Goal: Information Seeking & Learning: Learn about a topic

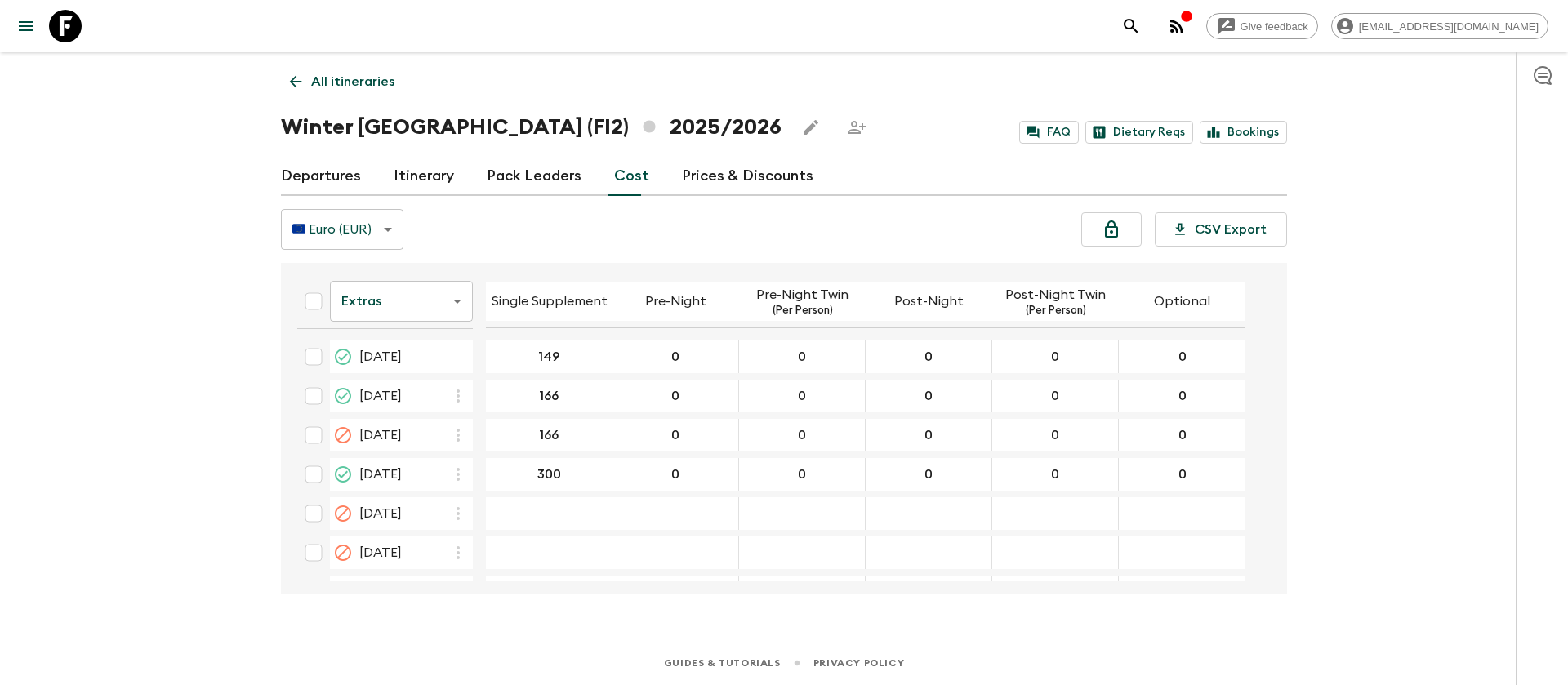
click at [387, 310] on body "Give feedback [EMAIL_ADDRESS][DOMAIN_NAME] All itineraries Winter [GEOGRAPHIC_D…" at bounding box center [784, 342] width 1568 height 685
click at [179, 427] on div at bounding box center [784, 342] width 1568 height 685
click at [82, 28] on link at bounding box center [65, 26] width 45 height 45
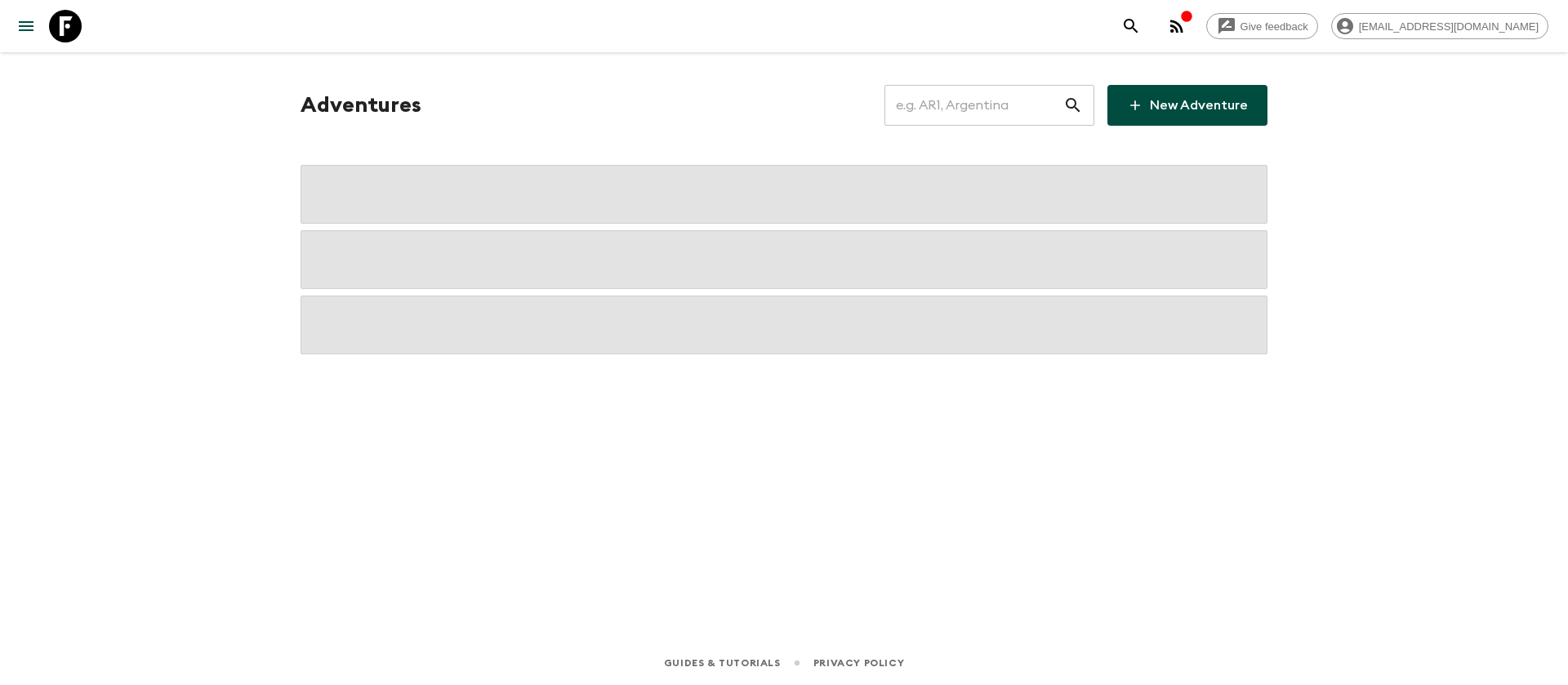
click at [963, 98] on input "text" at bounding box center [973, 105] width 179 height 45
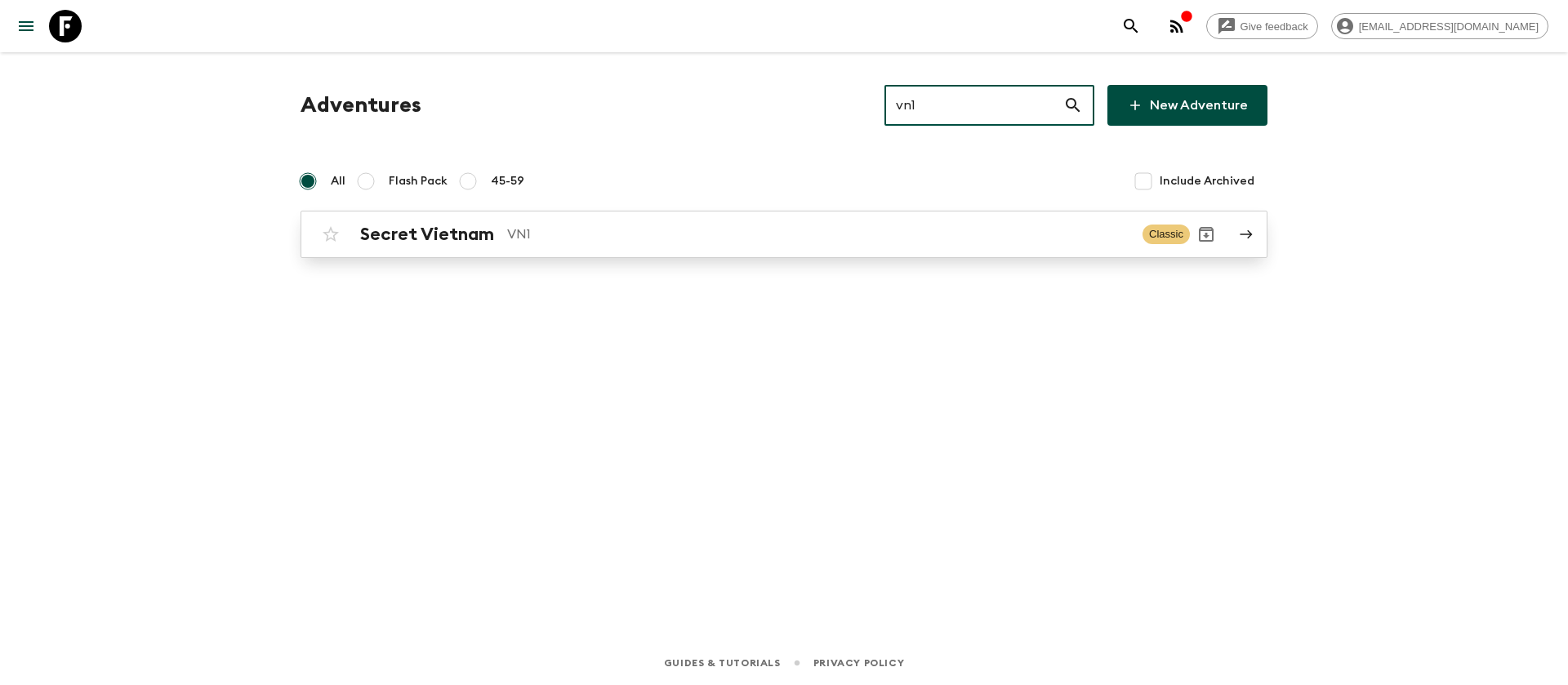
type input "vn1"
click at [512, 241] on p "VN1" at bounding box center [818, 234] width 623 height 19
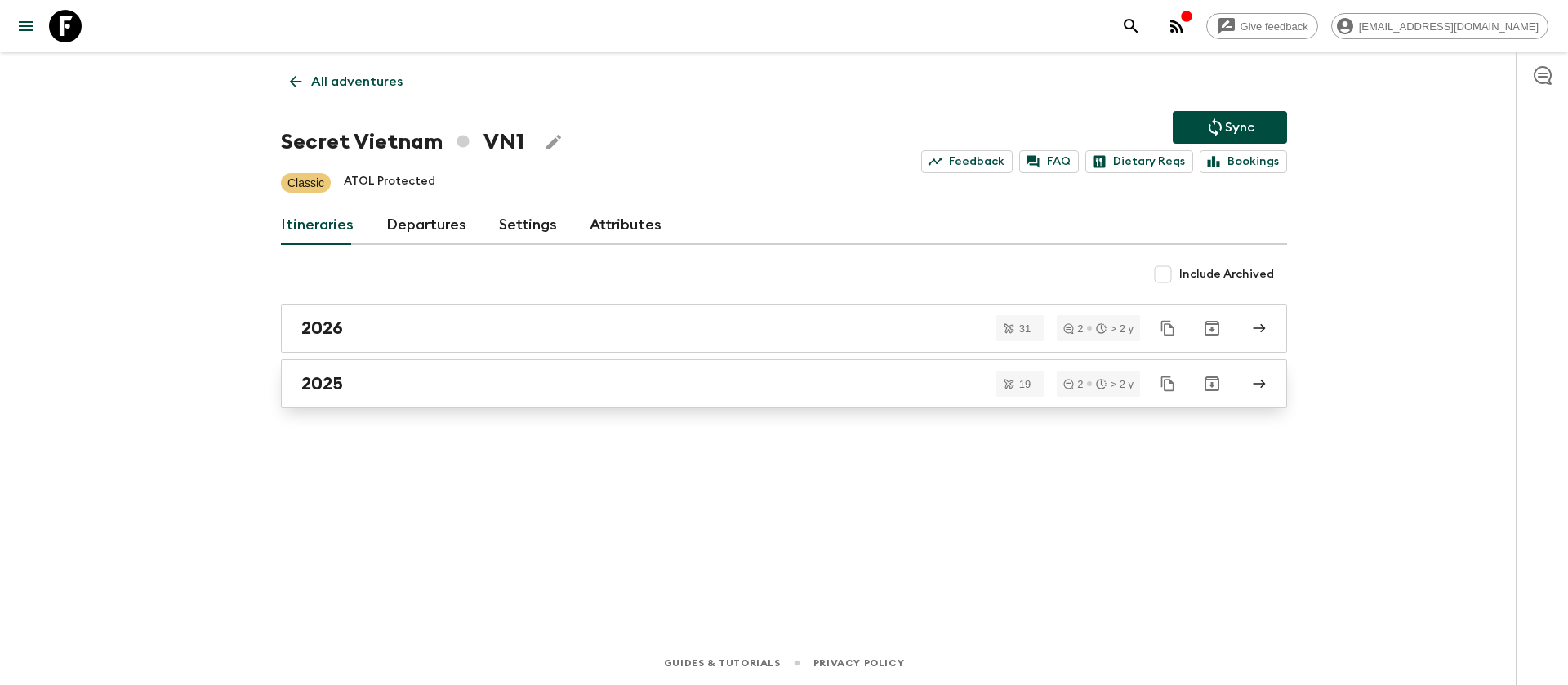
click at [330, 372] on link "2025" at bounding box center [784, 383] width 1006 height 49
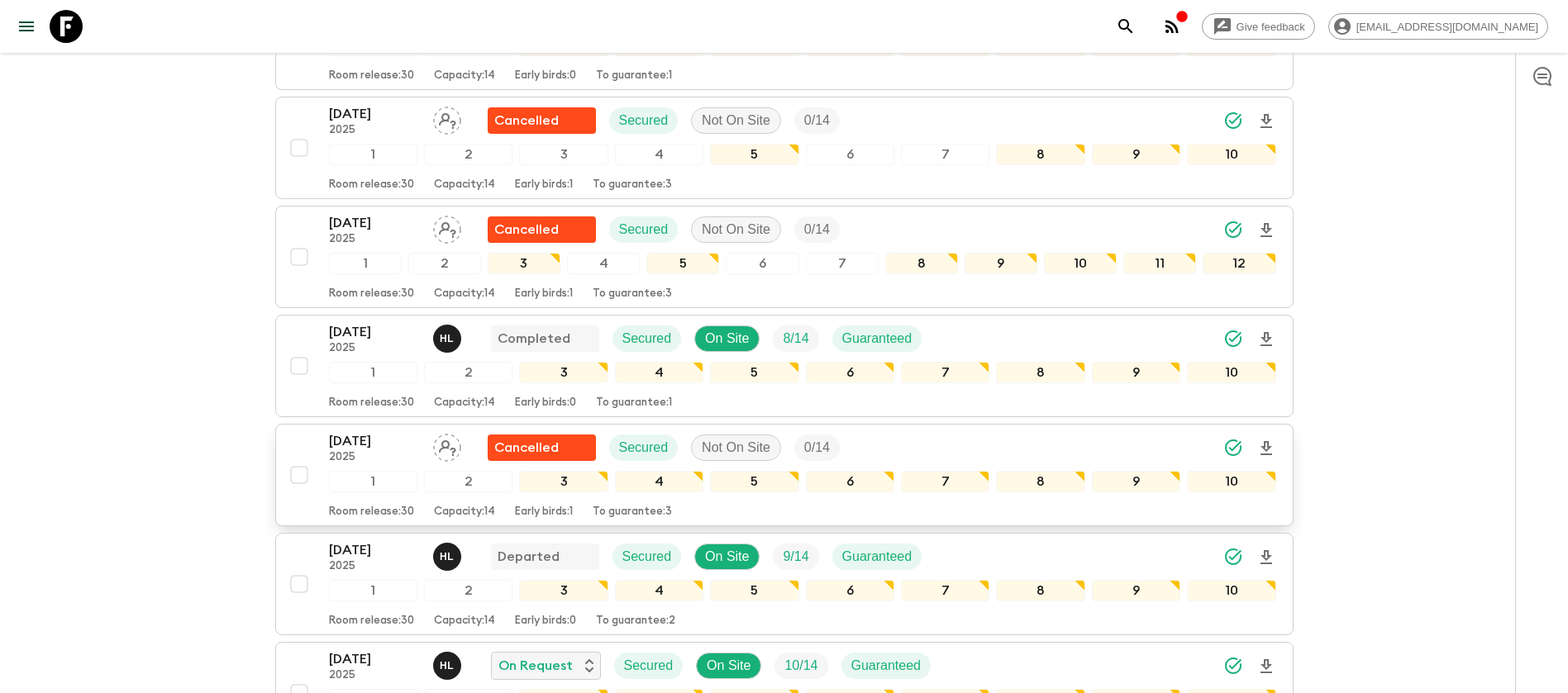
scroll to position [372, 0]
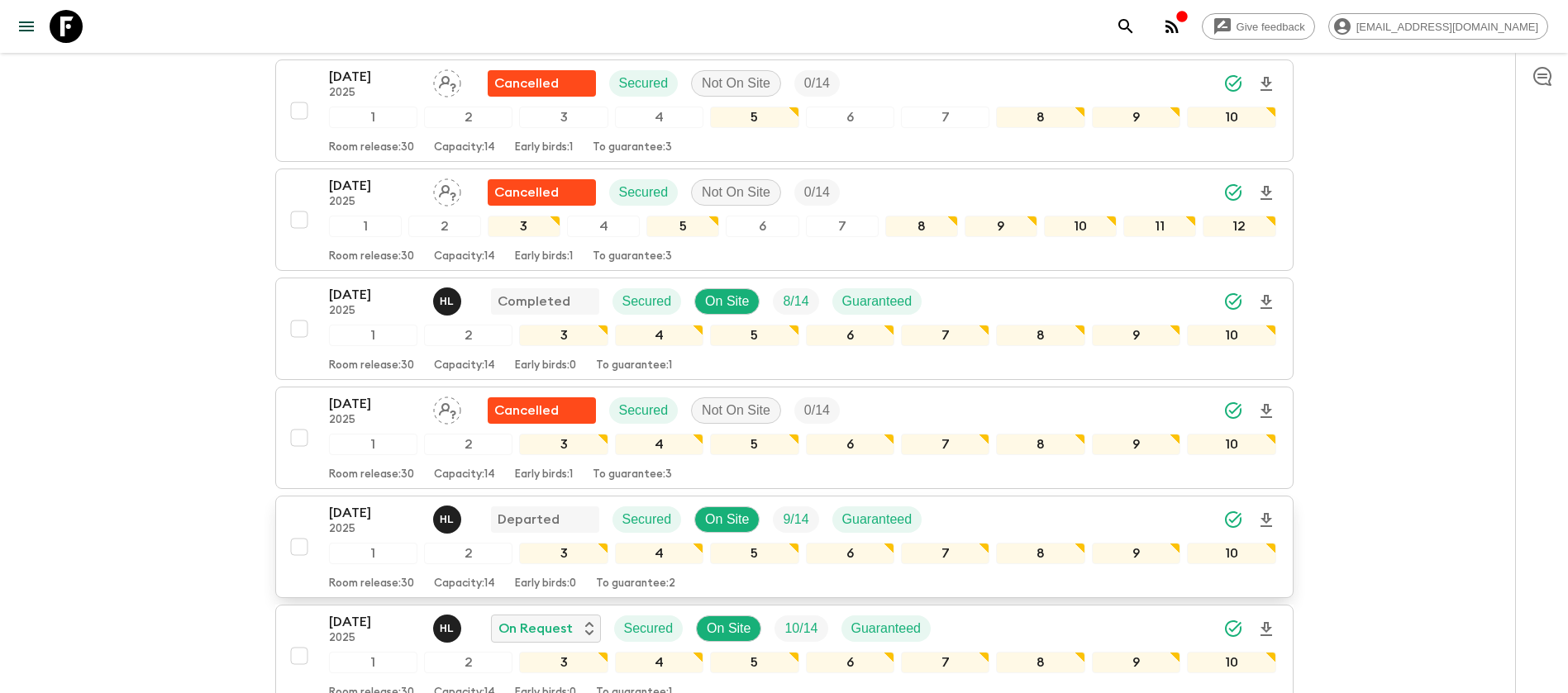
click at [384, 517] on p "[DATE]" at bounding box center [374, 513] width 91 height 20
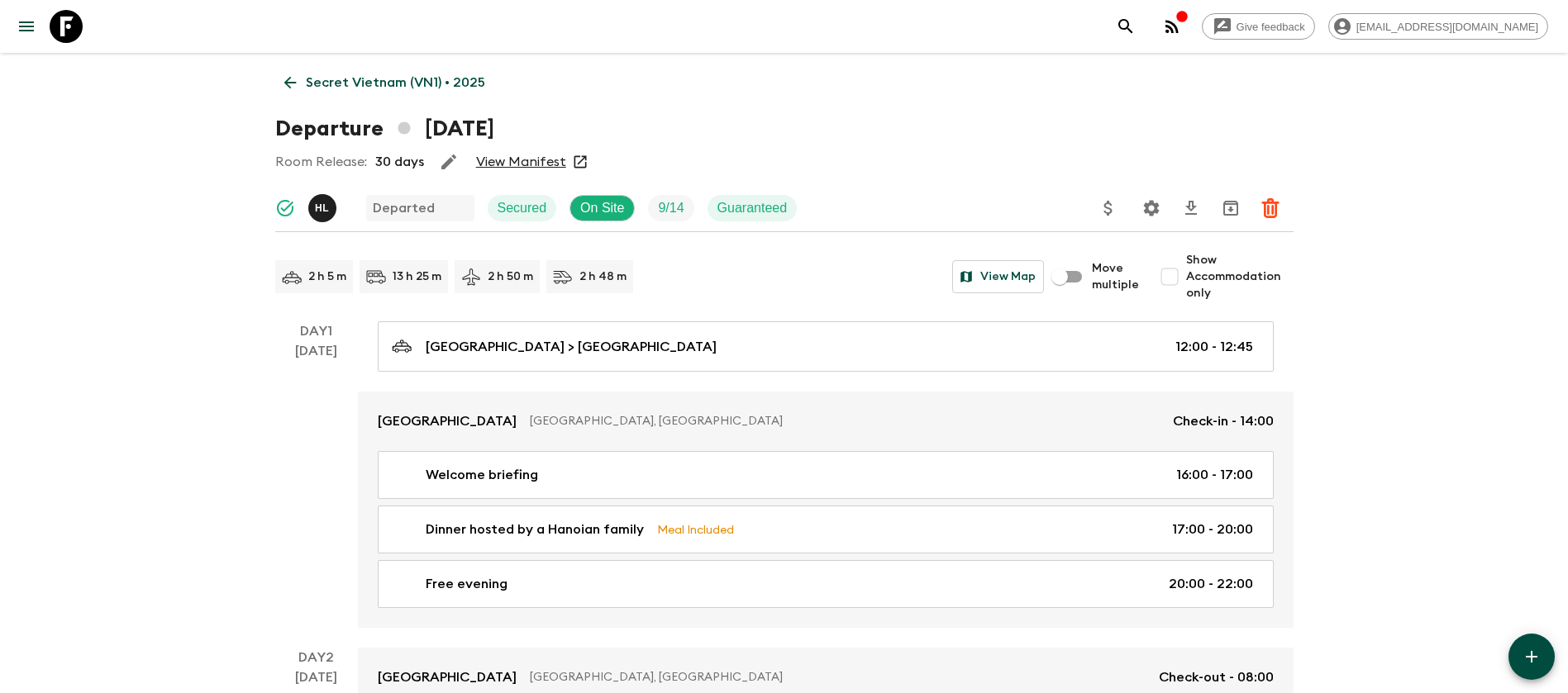
click at [513, 166] on link "View Manifest" at bounding box center [521, 162] width 90 height 17
click at [301, 80] on link "Secret Vietnam (VN1) • 2025" at bounding box center [385, 82] width 219 height 33
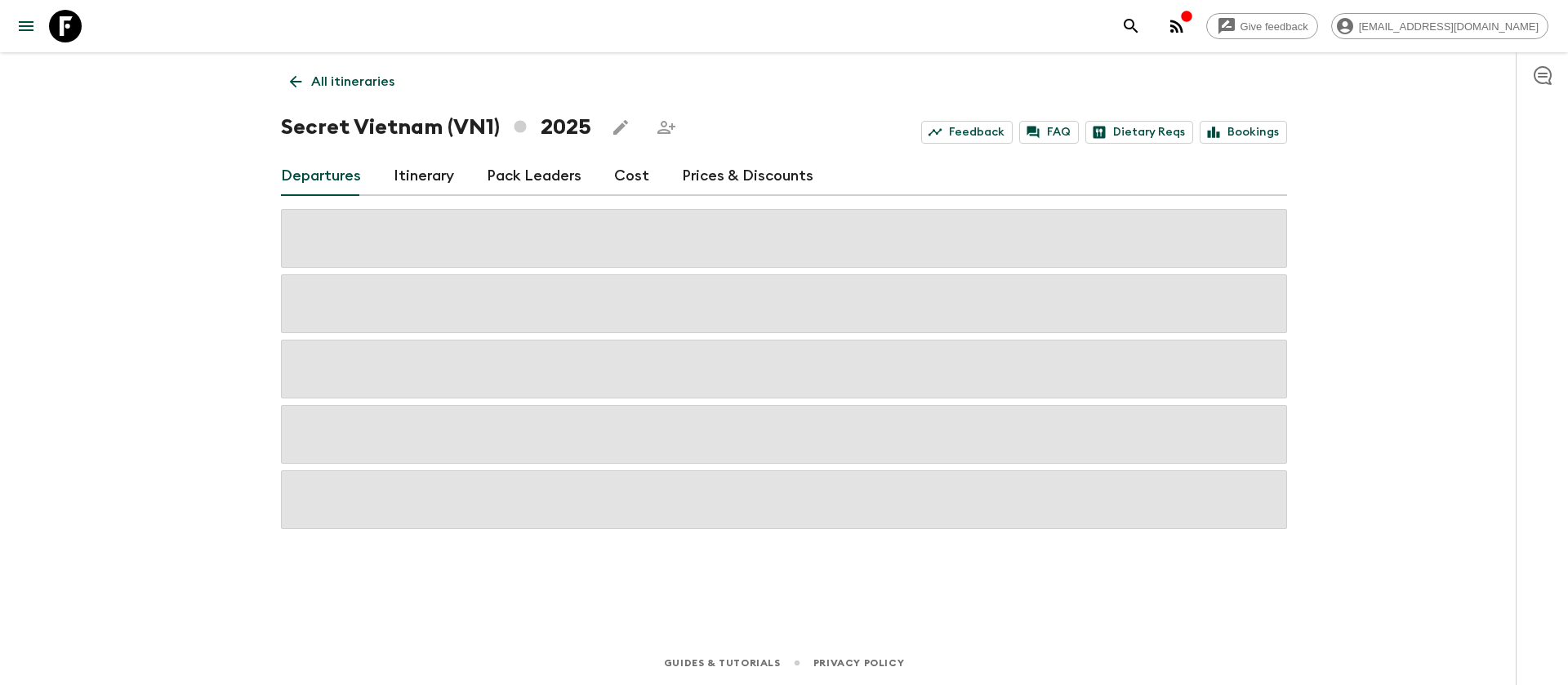
click at [618, 173] on link "Cost" at bounding box center [632, 176] width 35 height 39
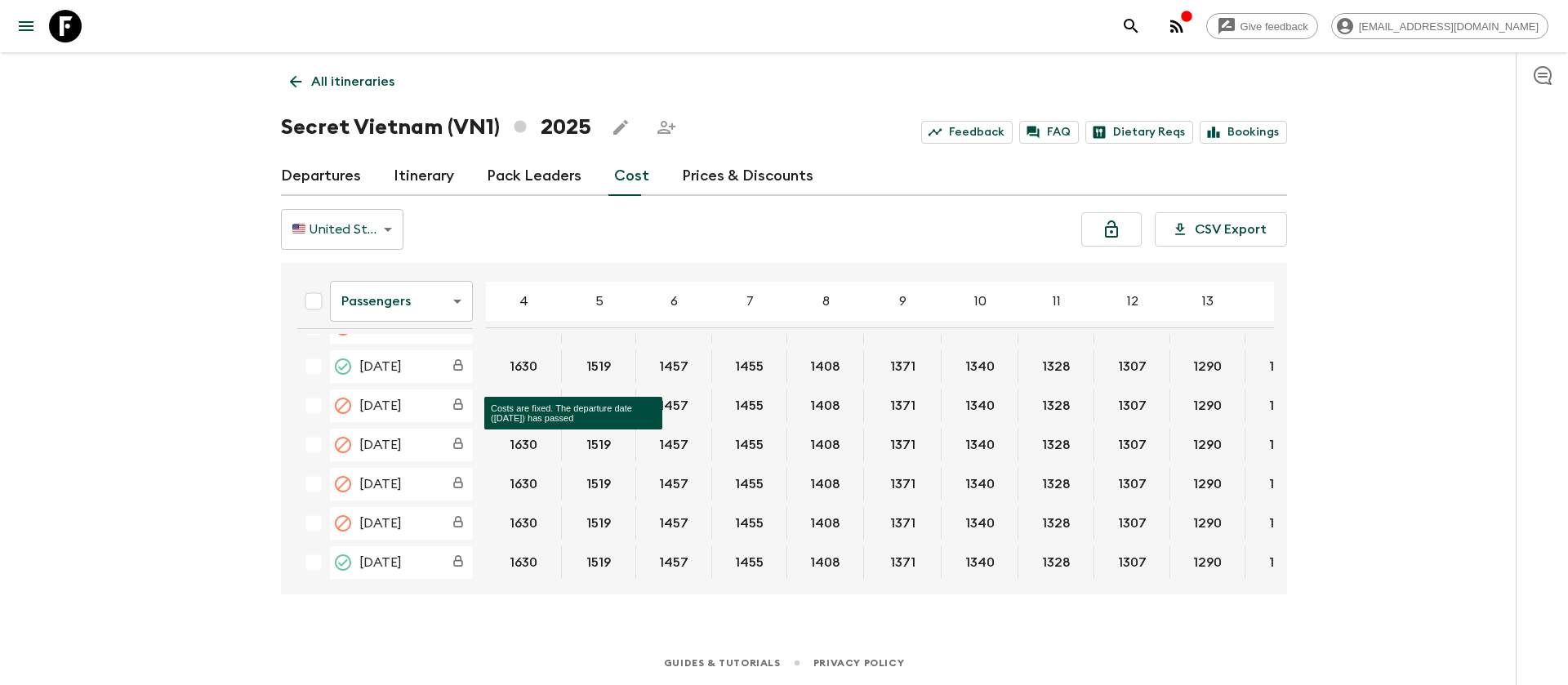
scroll to position [858, 0]
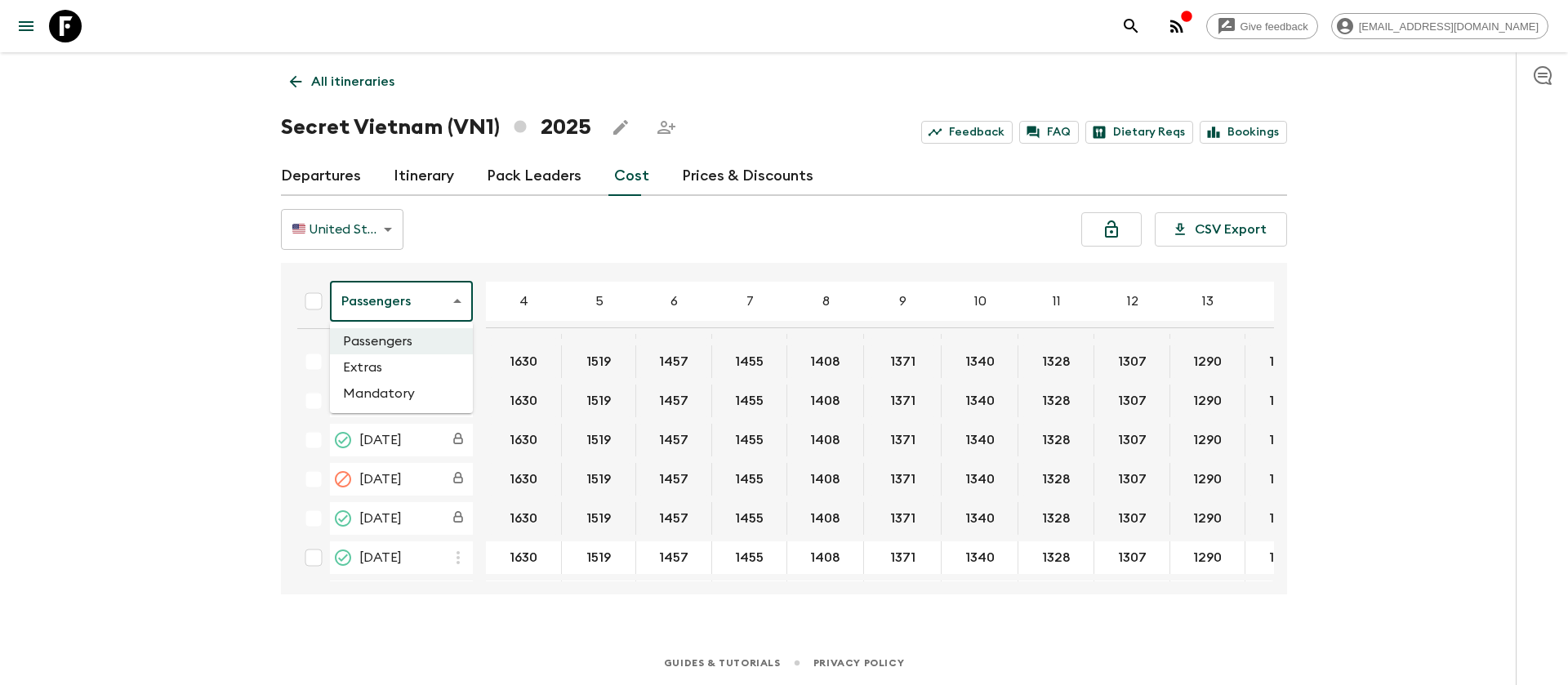
click at [423, 287] on body "Give feedback [EMAIL_ADDRESS][DOMAIN_NAME] All itineraries Secret [GEOGRAPHIC_D…" at bounding box center [784, 342] width 1568 height 685
click at [421, 372] on li "Extras" at bounding box center [401, 367] width 142 height 26
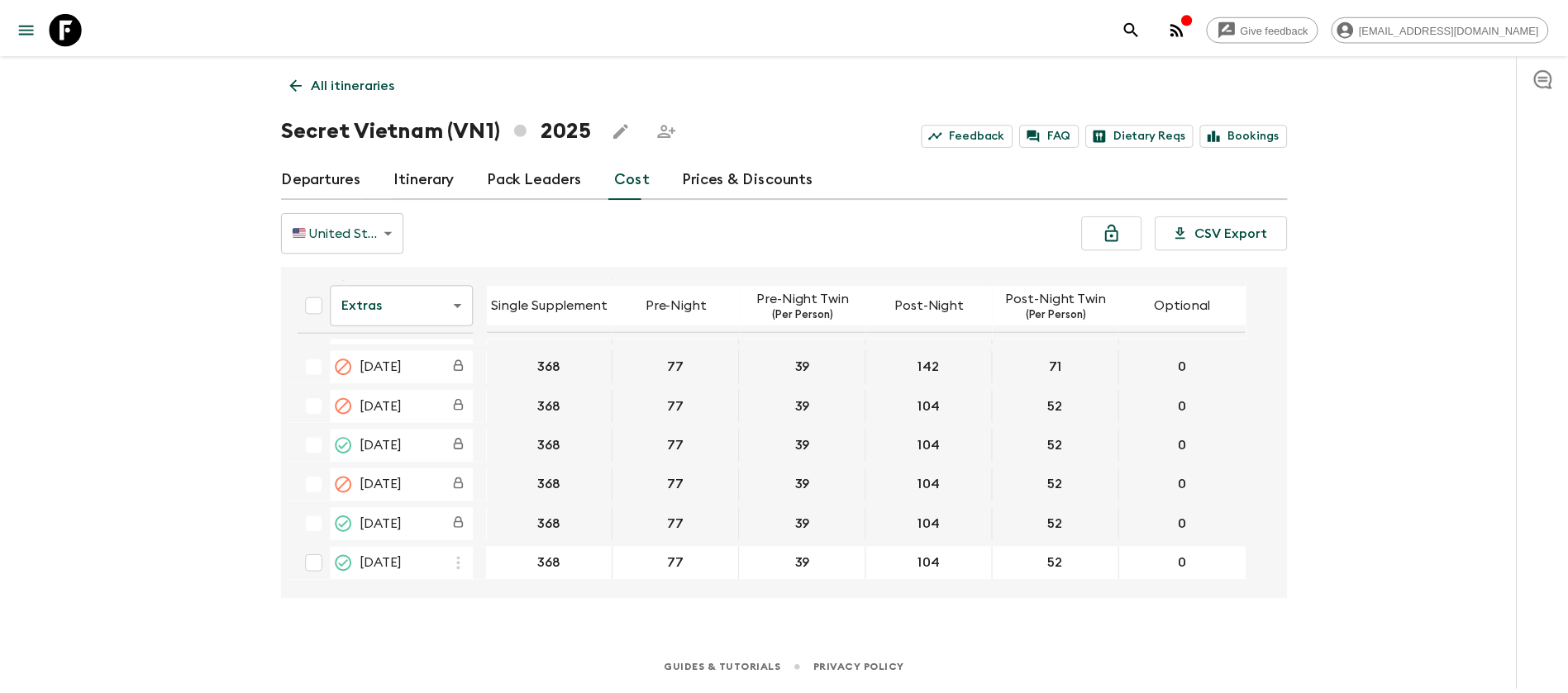
scroll to position [868, 0]
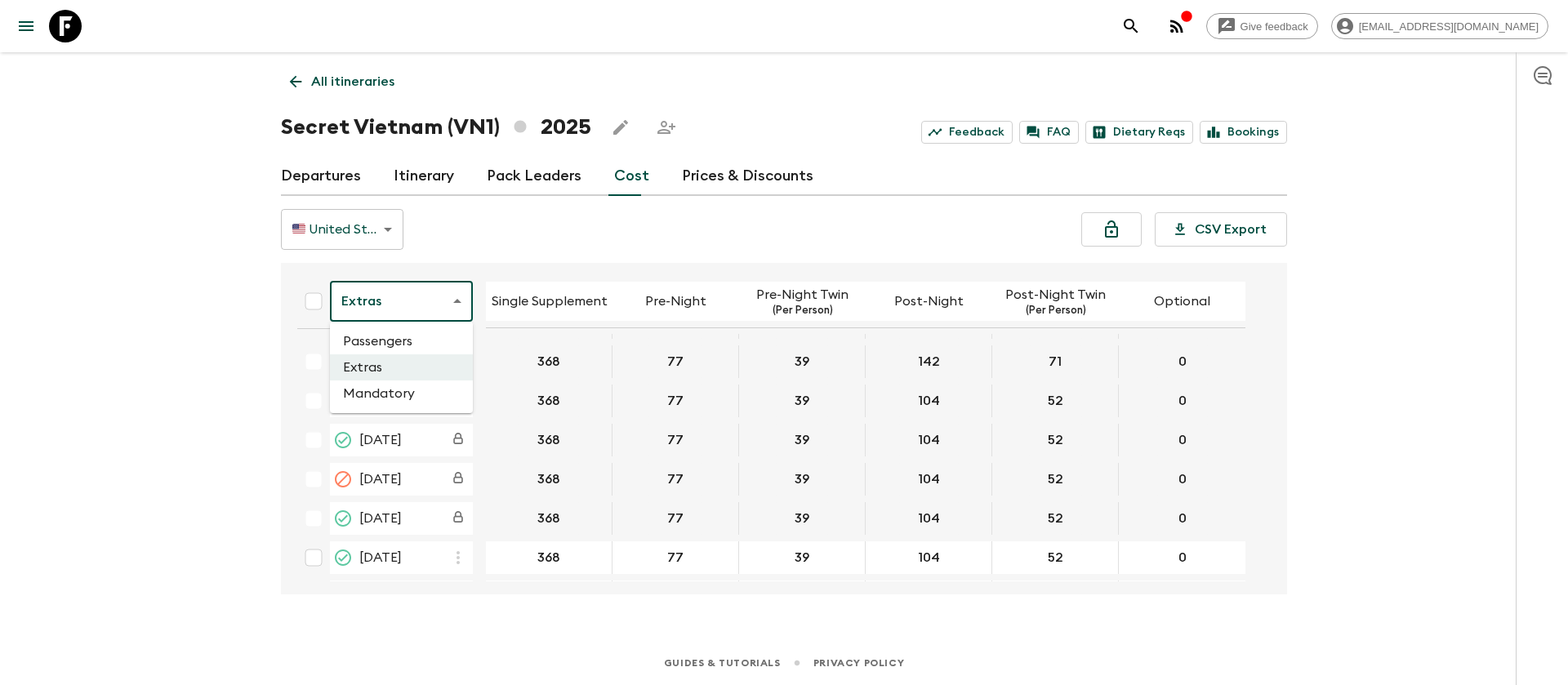
click at [421, 309] on body "Give feedback [EMAIL_ADDRESS][DOMAIN_NAME] All itineraries Secret [GEOGRAPHIC_D…" at bounding box center [784, 342] width 1568 height 685
click at [426, 392] on li "Mandatory" at bounding box center [401, 393] width 142 height 26
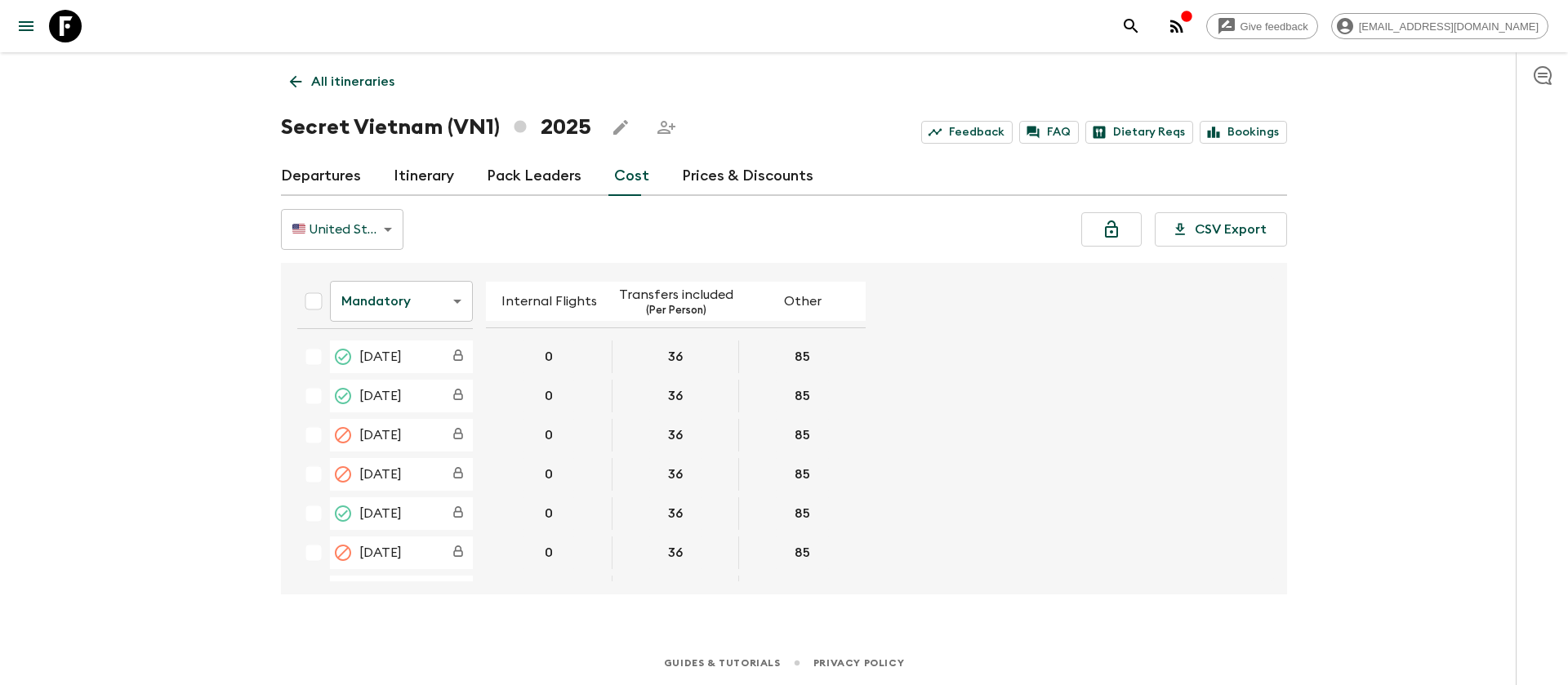
click at [71, 21] on icon at bounding box center [65, 26] width 32 height 32
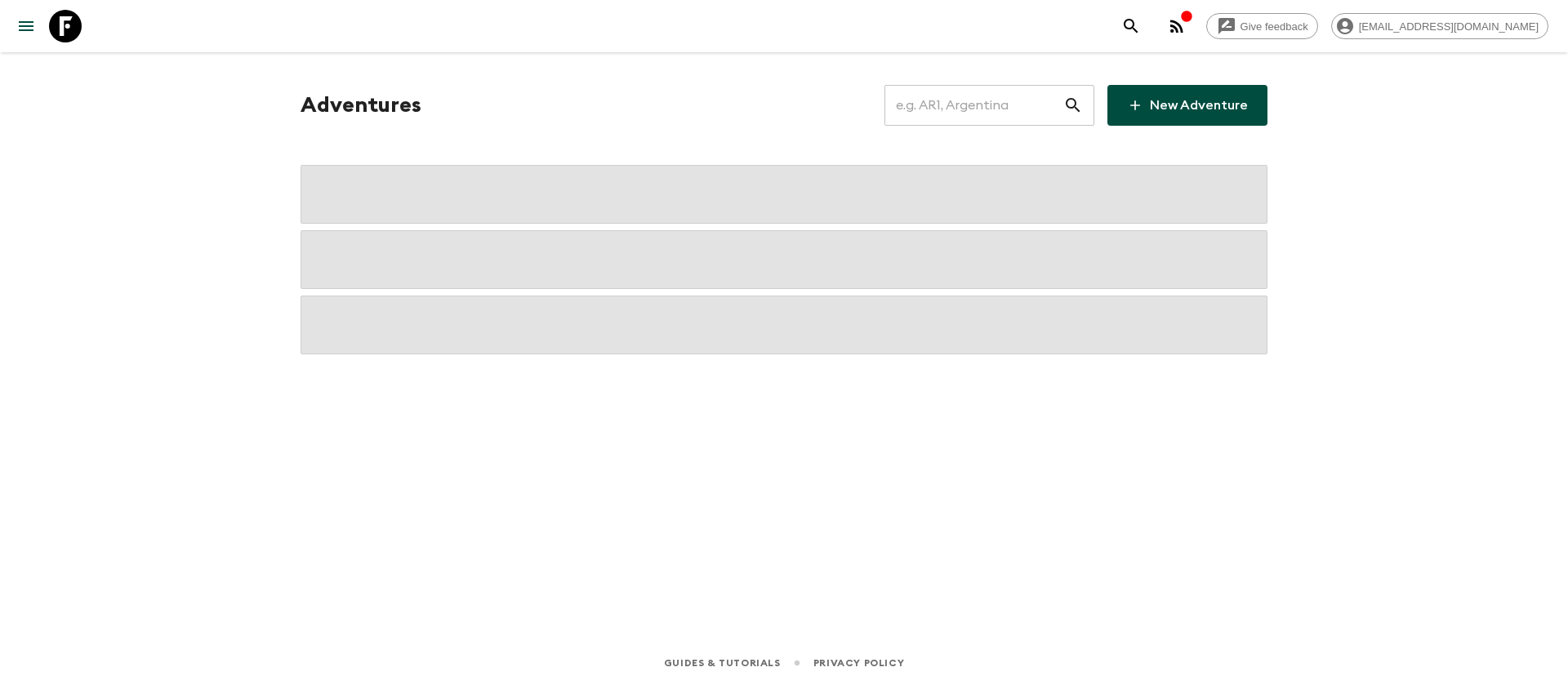
click at [1011, 114] on input "text" at bounding box center [973, 105] width 179 height 45
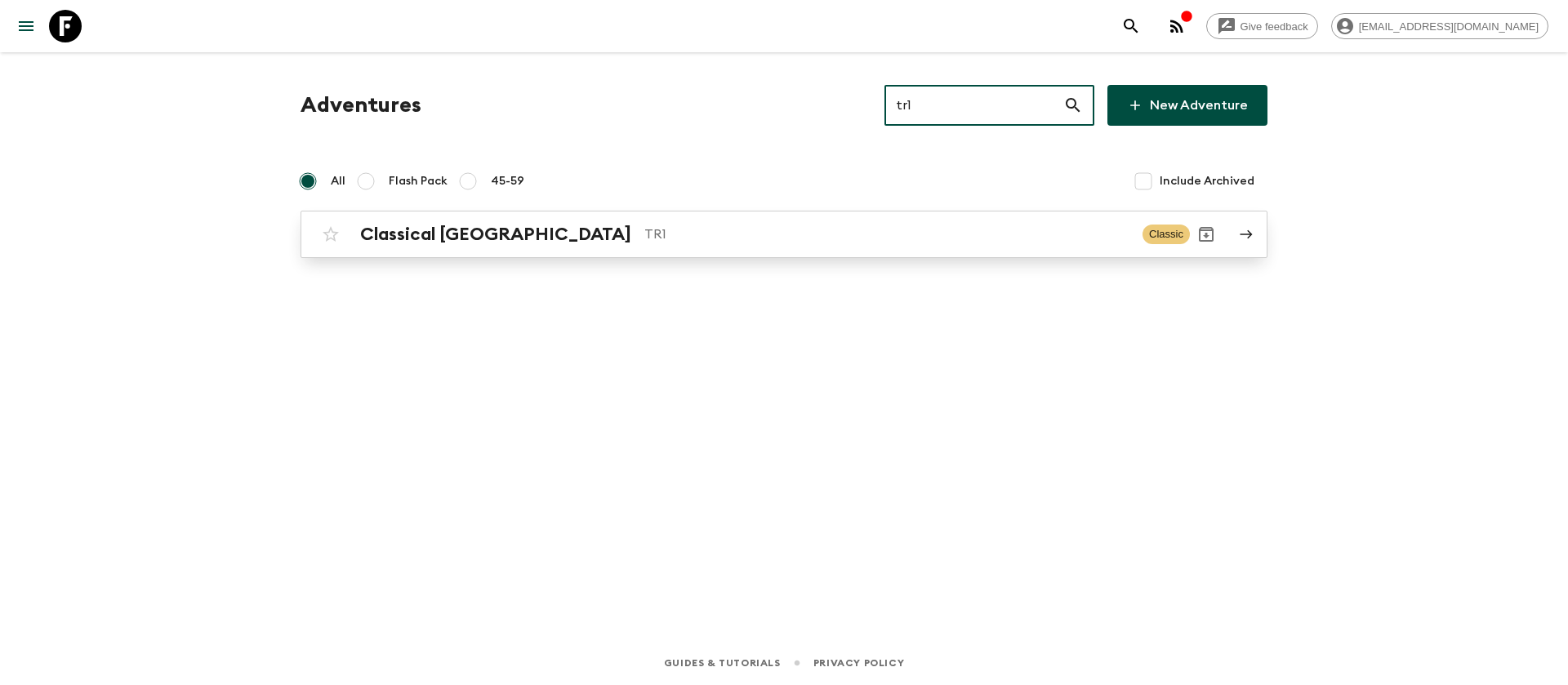
type input "tr1"
click at [421, 241] on h2 "Classical [GEOGRAPHIC_DATA]" at bounding box center [495, 234] width 271 height 21
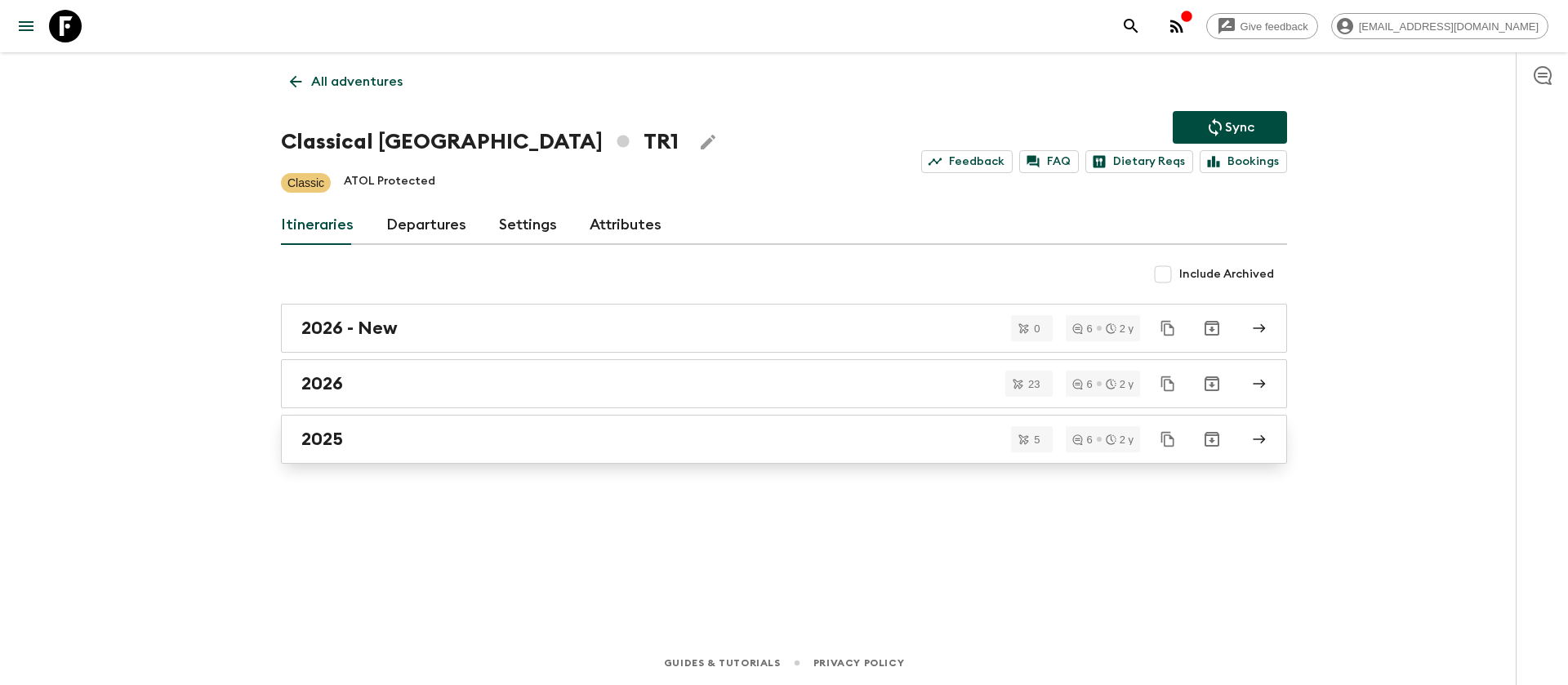
click at [345, 437] on div "2025" at bounding box center [769, 439] width 934 height 21
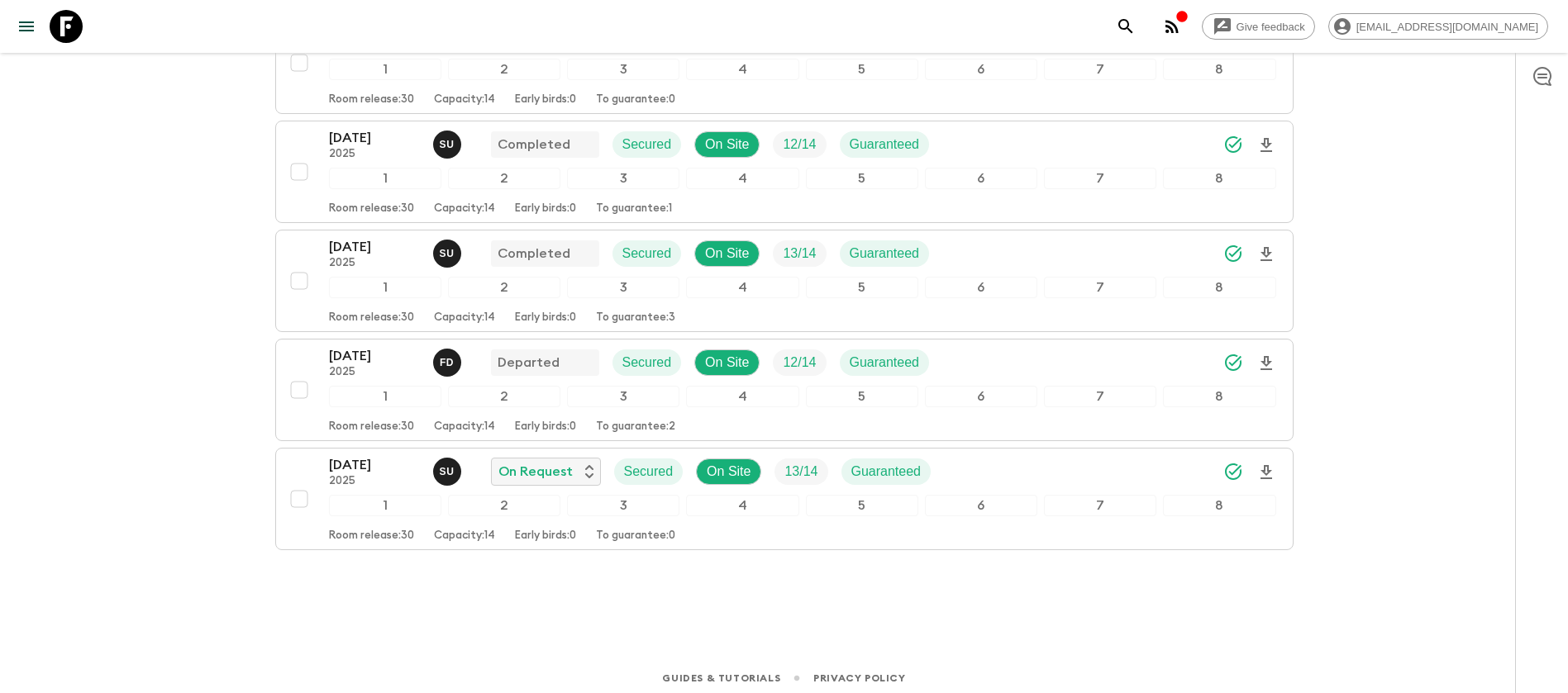
scroll to position [318, 0]
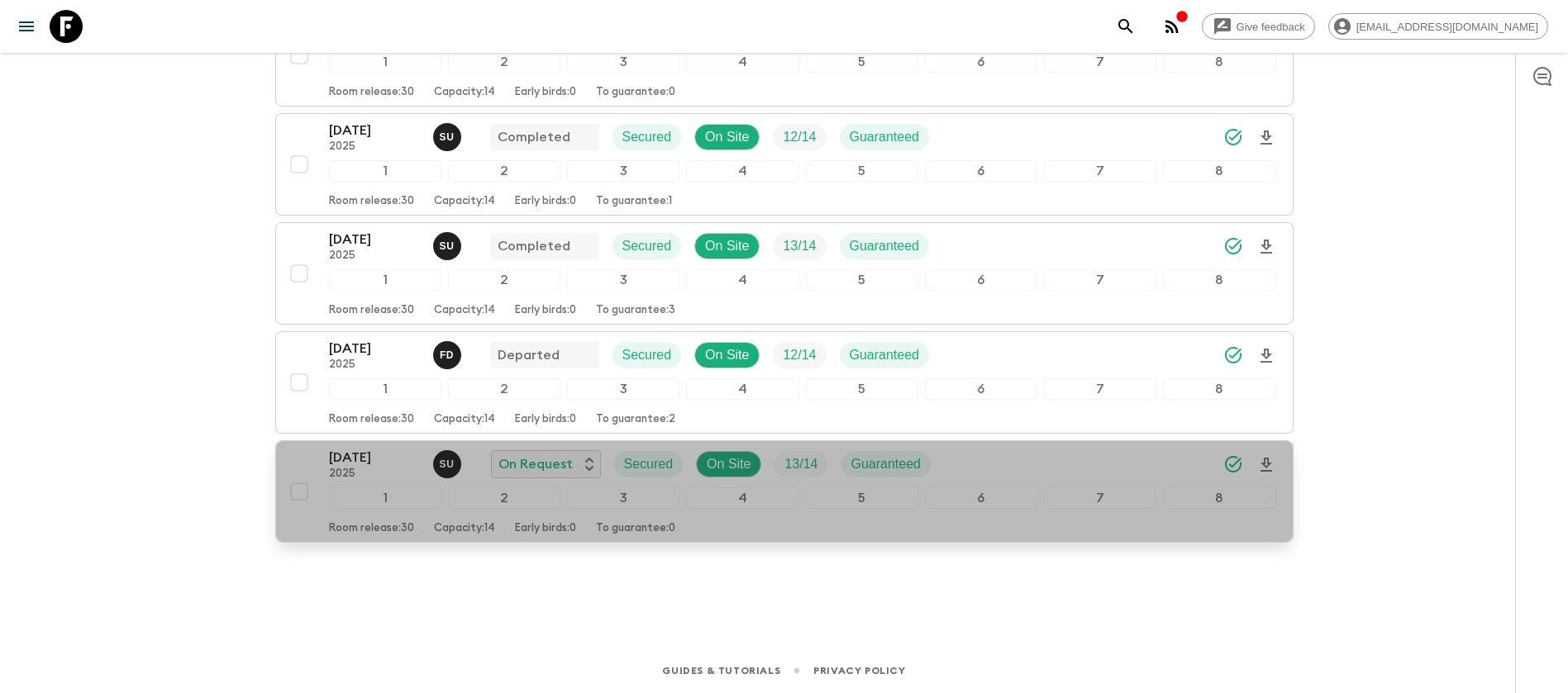
click at [369, 448] on p "[DATE]" at bounding box center [374, 457] width 91 height 20
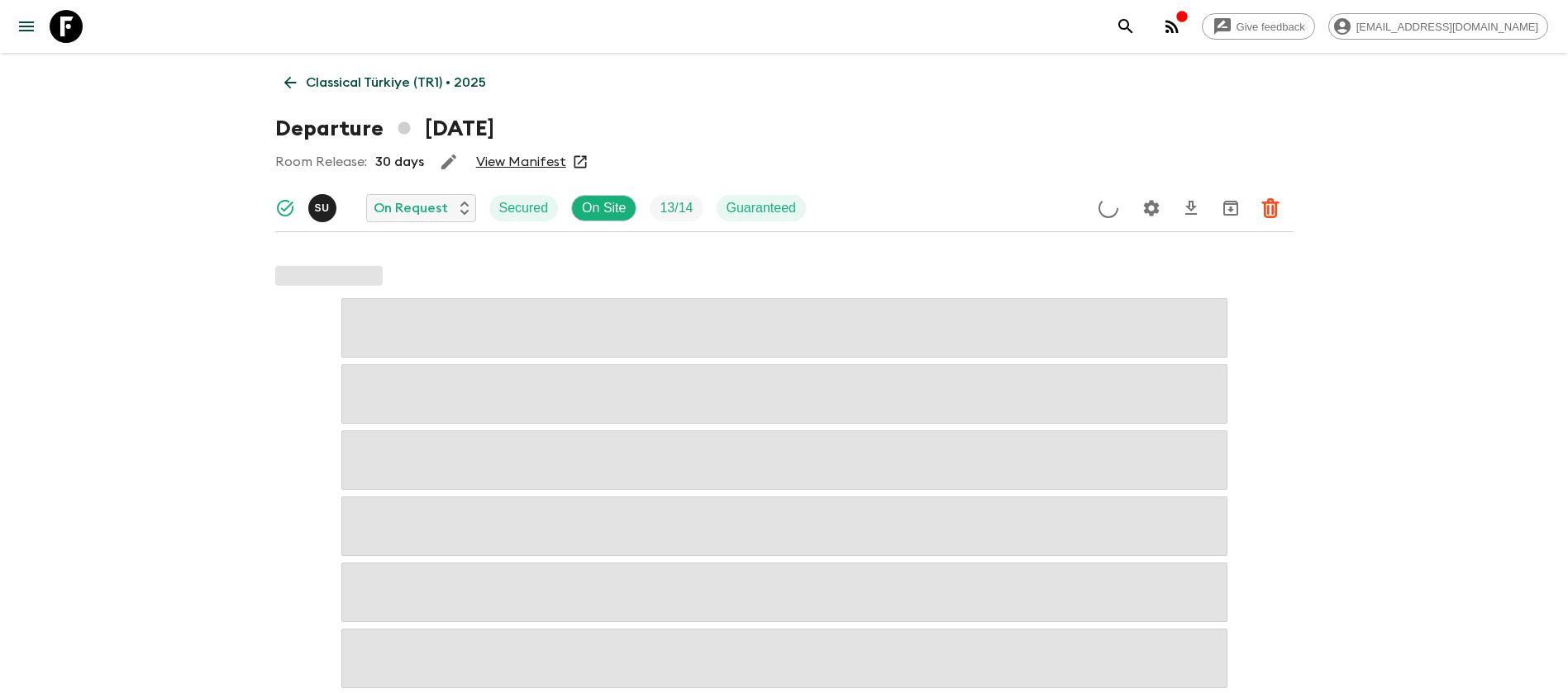
click at [514, 161] on link "View Manifest" at bounding box center [521, 162] width 90 height 17
click at [300, 87] on link "Classical Türkiye (TR1) • 2025" at bounding box center [385, 82] width 220 height 33
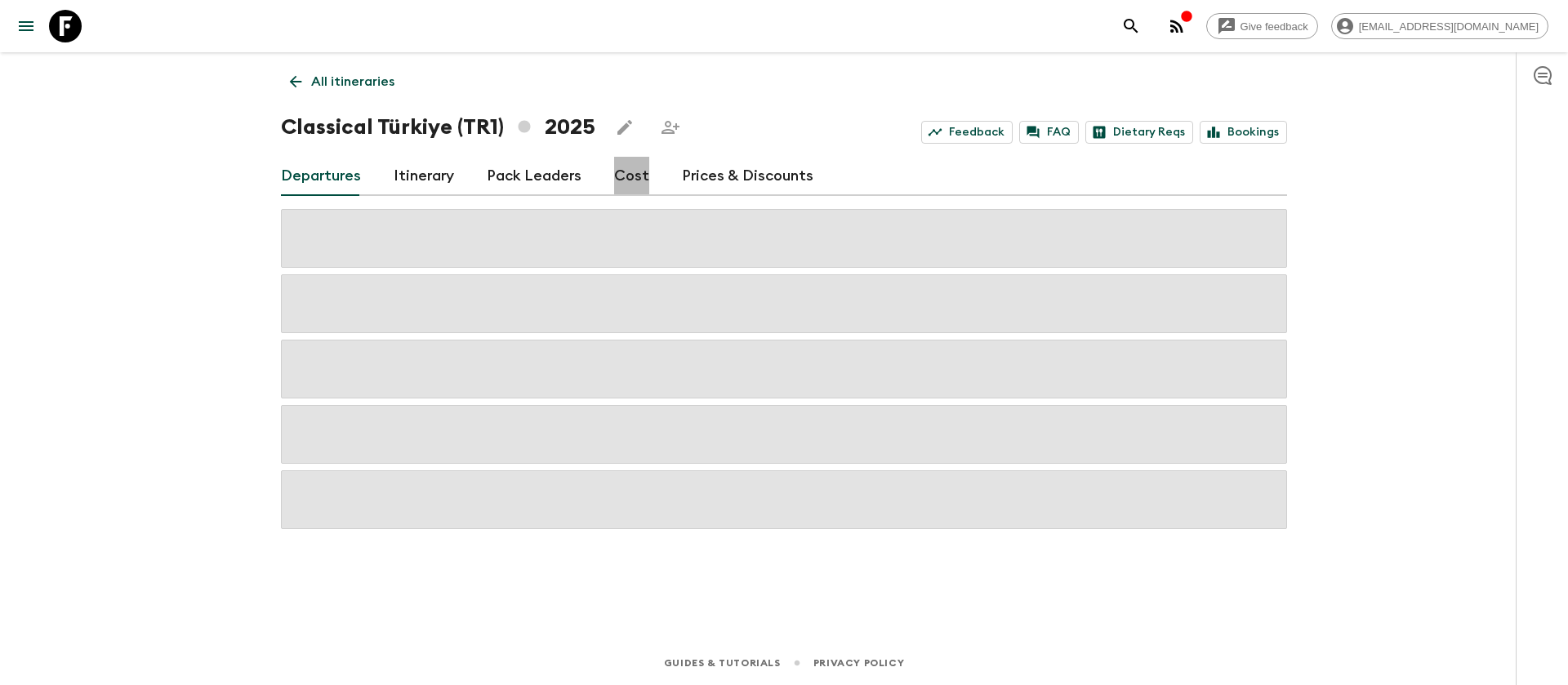
click at [628, 174] on link "Cost" at bounding box center [632, 176] width 35 height 39
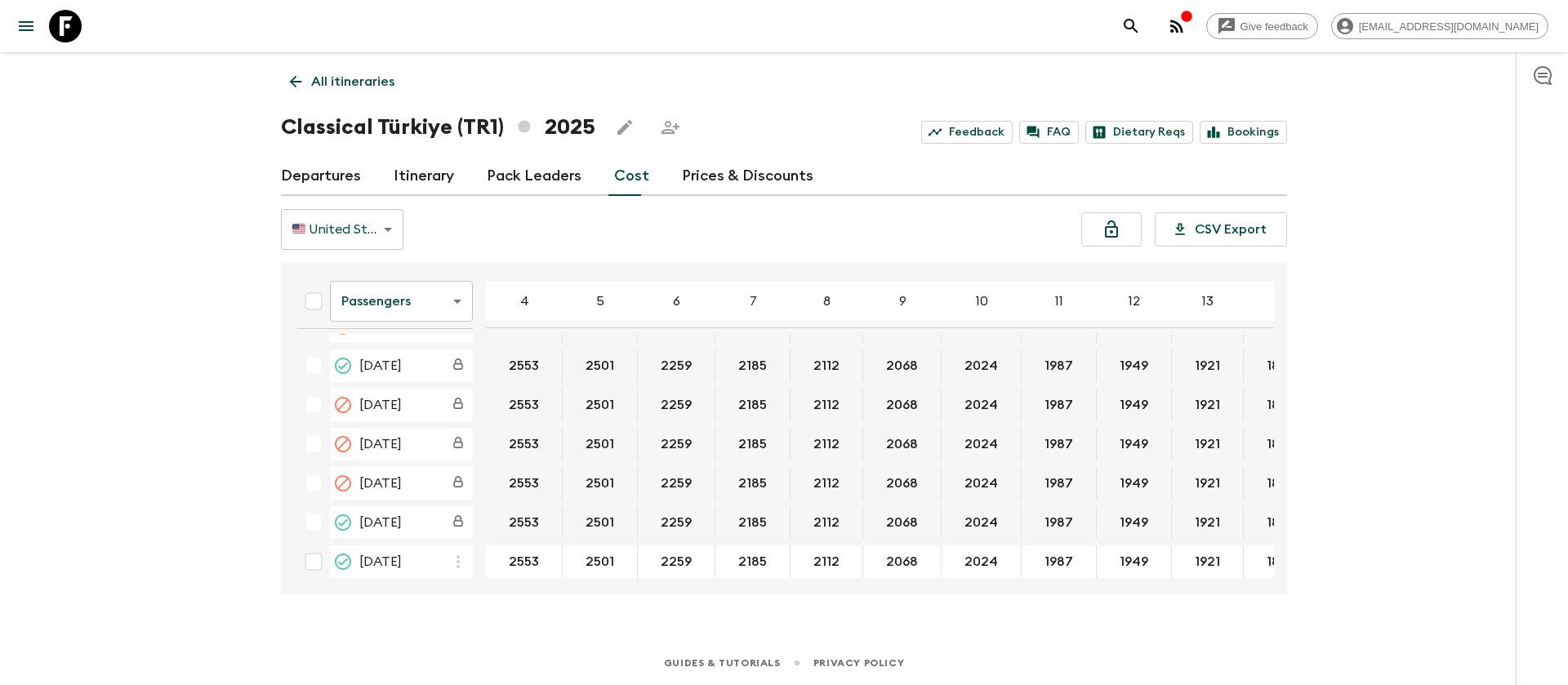
scroll to position [980, 0]
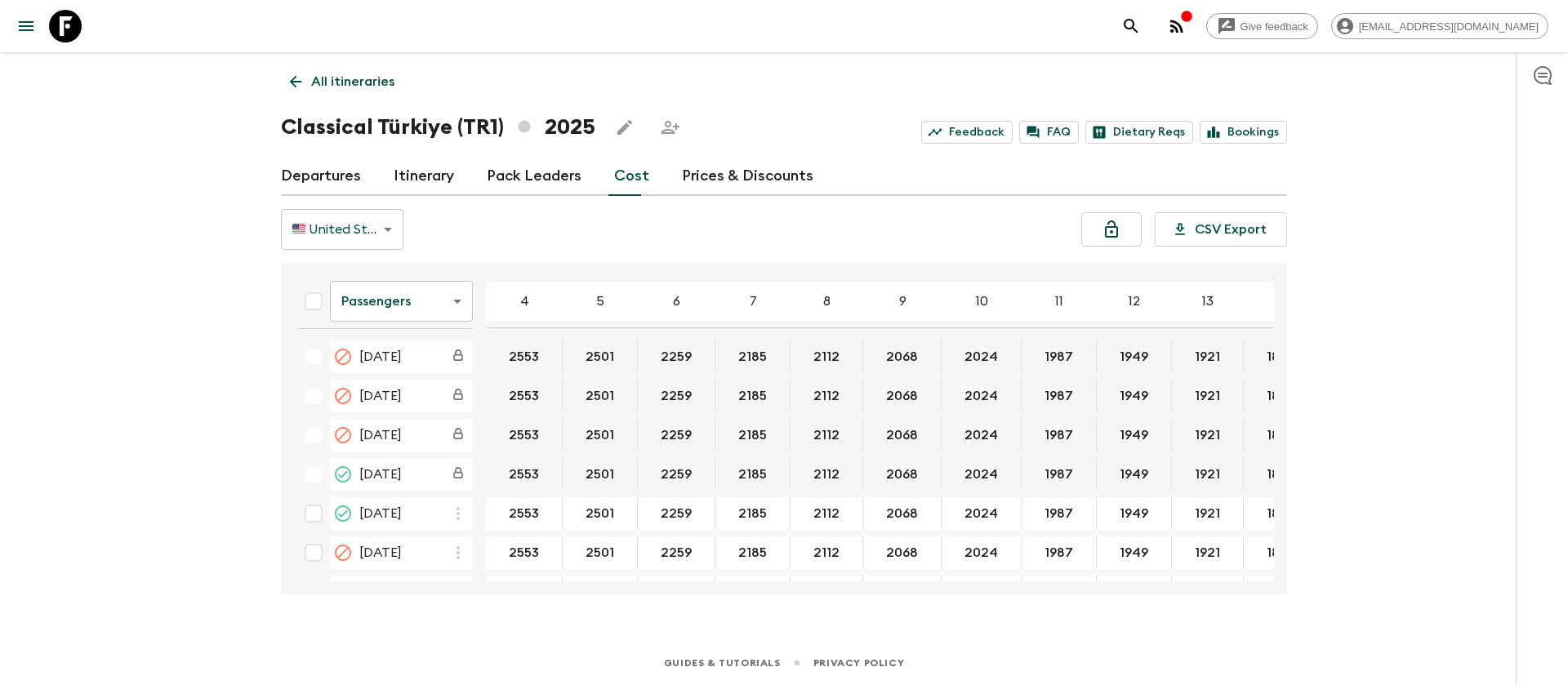
click at [425, 310] on body "Give feedback [EMAIL_ADDRESS][DOMAIN_NAME] All itineraries Classical [GEOGRAPHI…" at bounding box center [784, 342] width 1568 height 685
click at [426, 377] on li "Extras" at bounding box center [401, 367] width 142 height 26
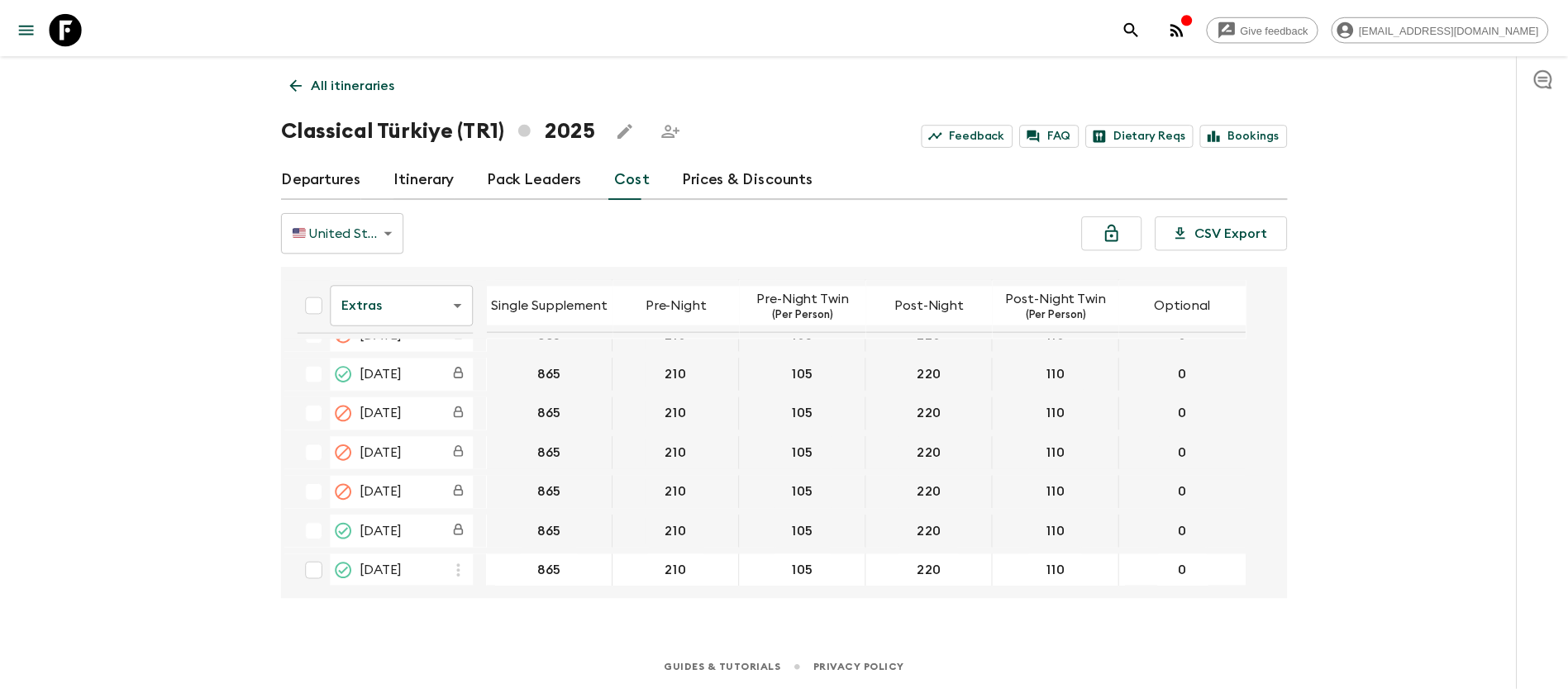
scroll to position [992, 0]
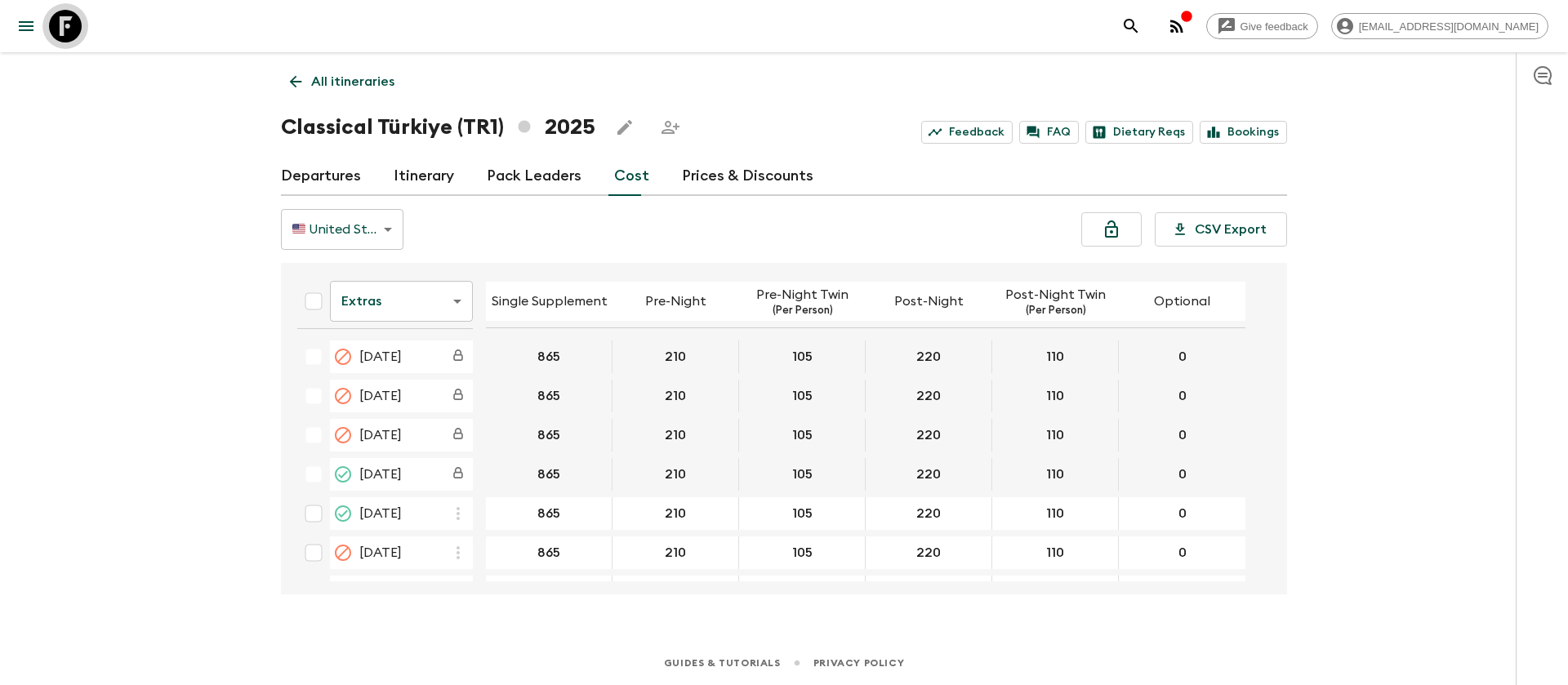
click at [59, 31] on icon at bounding box center [65, 26] width 32 height 32
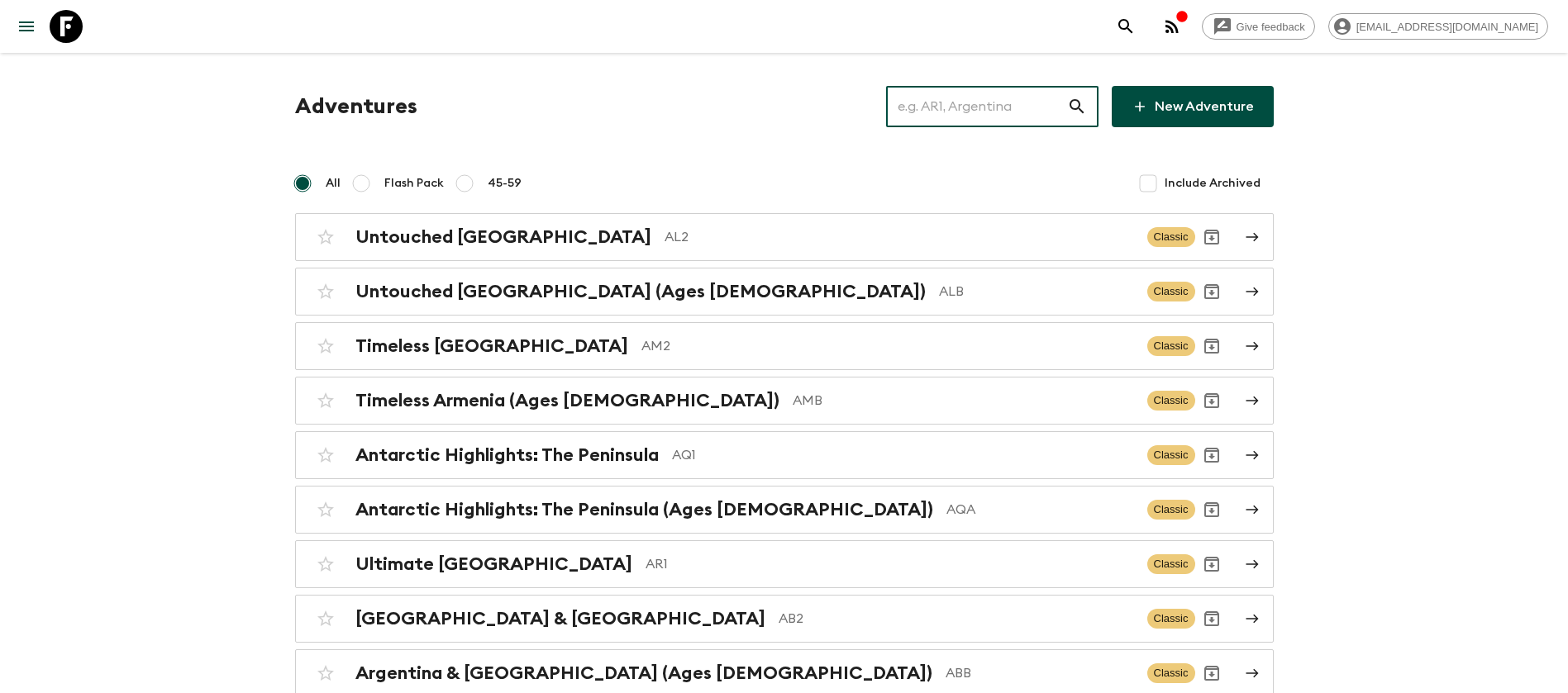
click at [1017, 102] on input "text" at bounding box center [976, 106] width 181 height 46
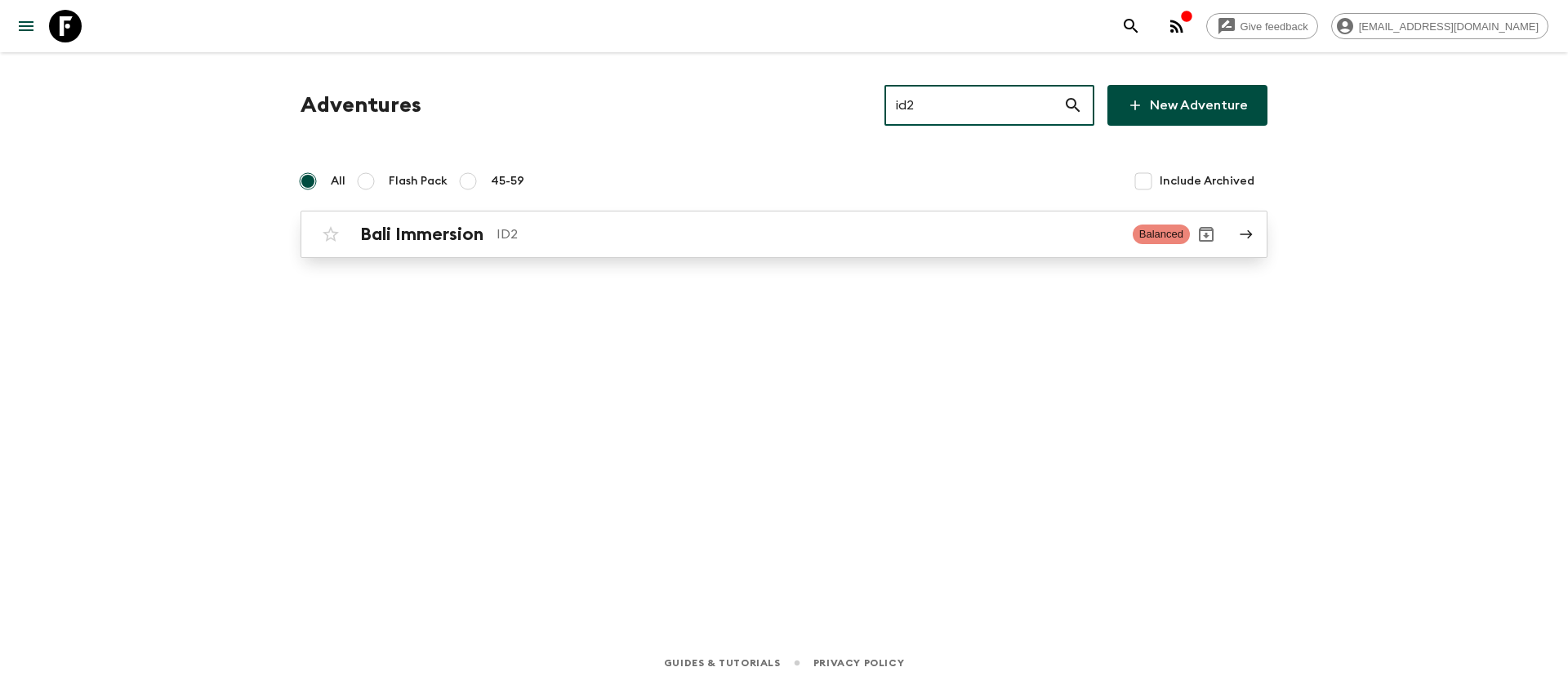
type input "id2"
click at [439, 240] on h2 "Bali Immersion" at bounding box center [421, 234] width 123 height 21
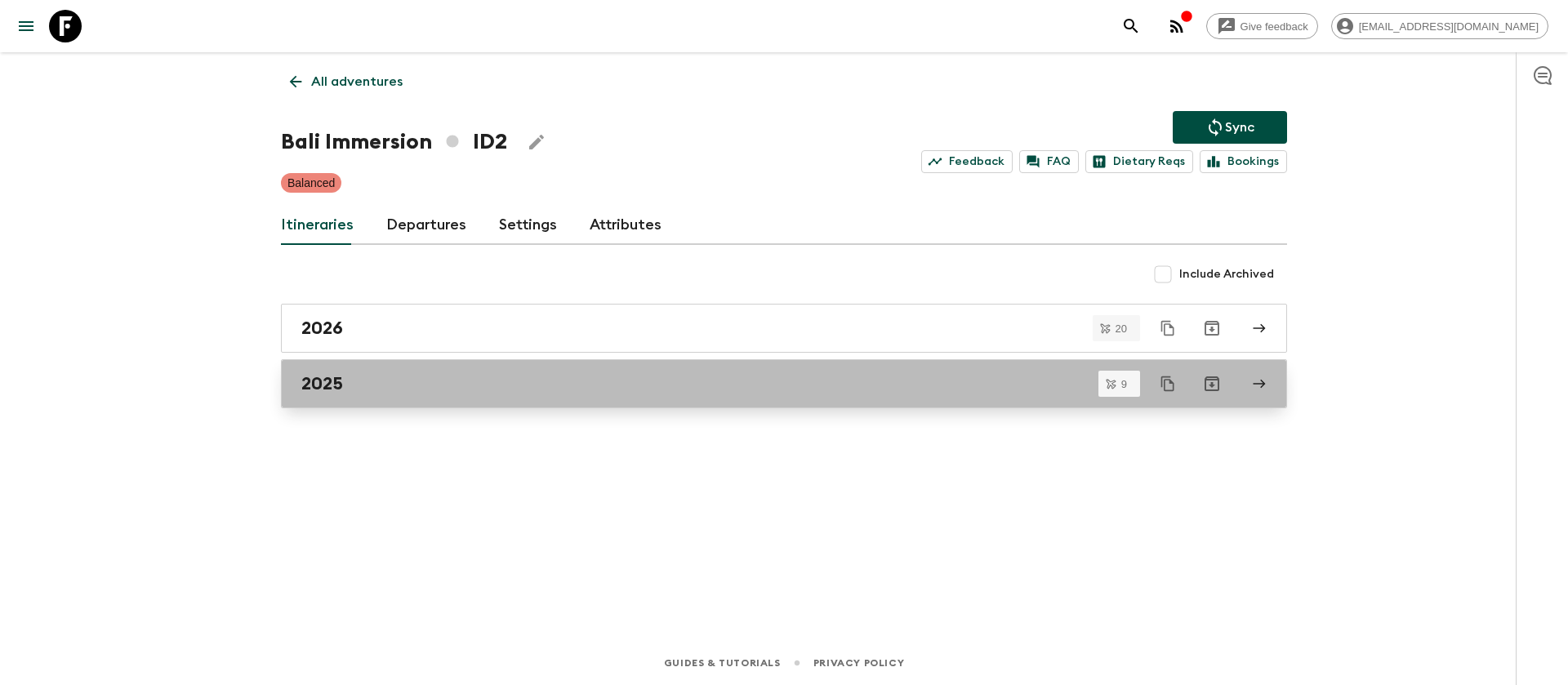
click at [501, 384] on div "2025" at bounding box center [769, 383] width 934 height 21
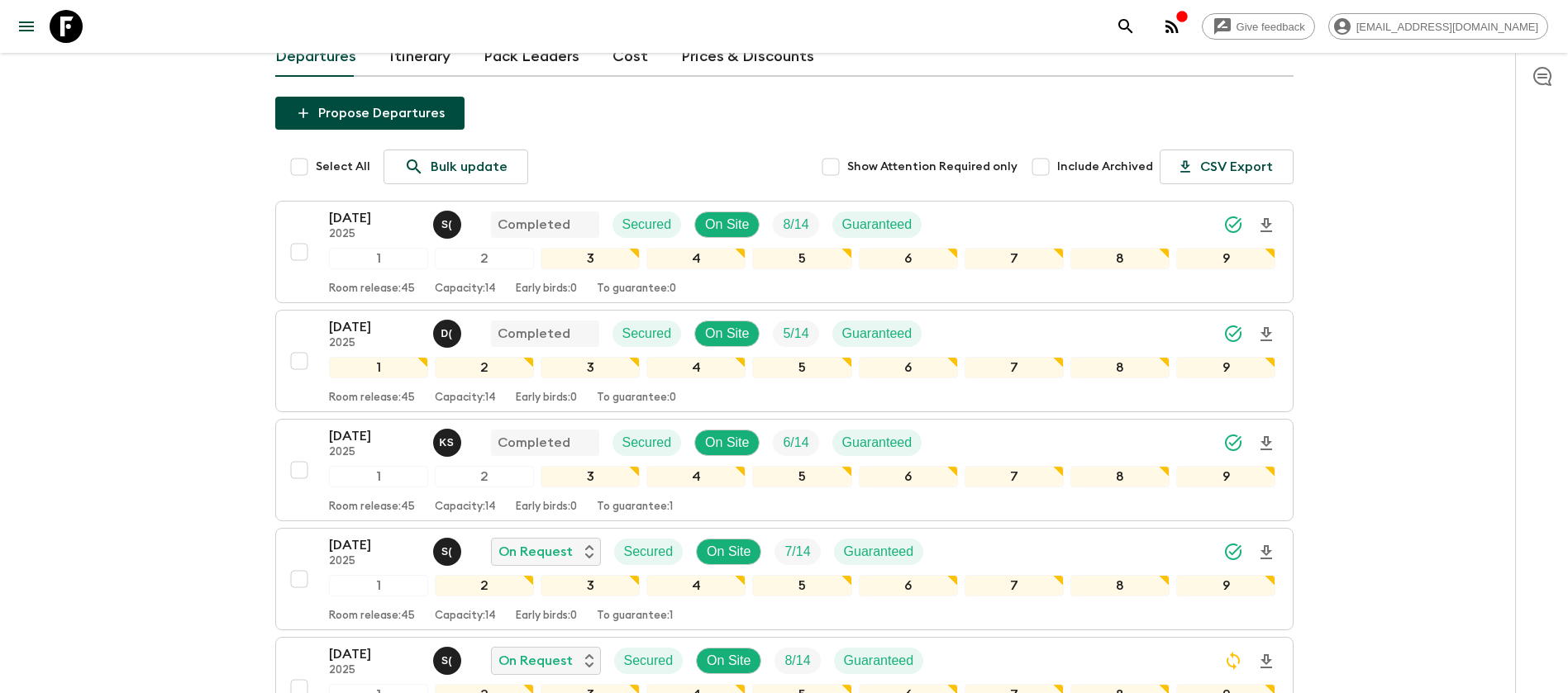
scroll to position [248, 0]
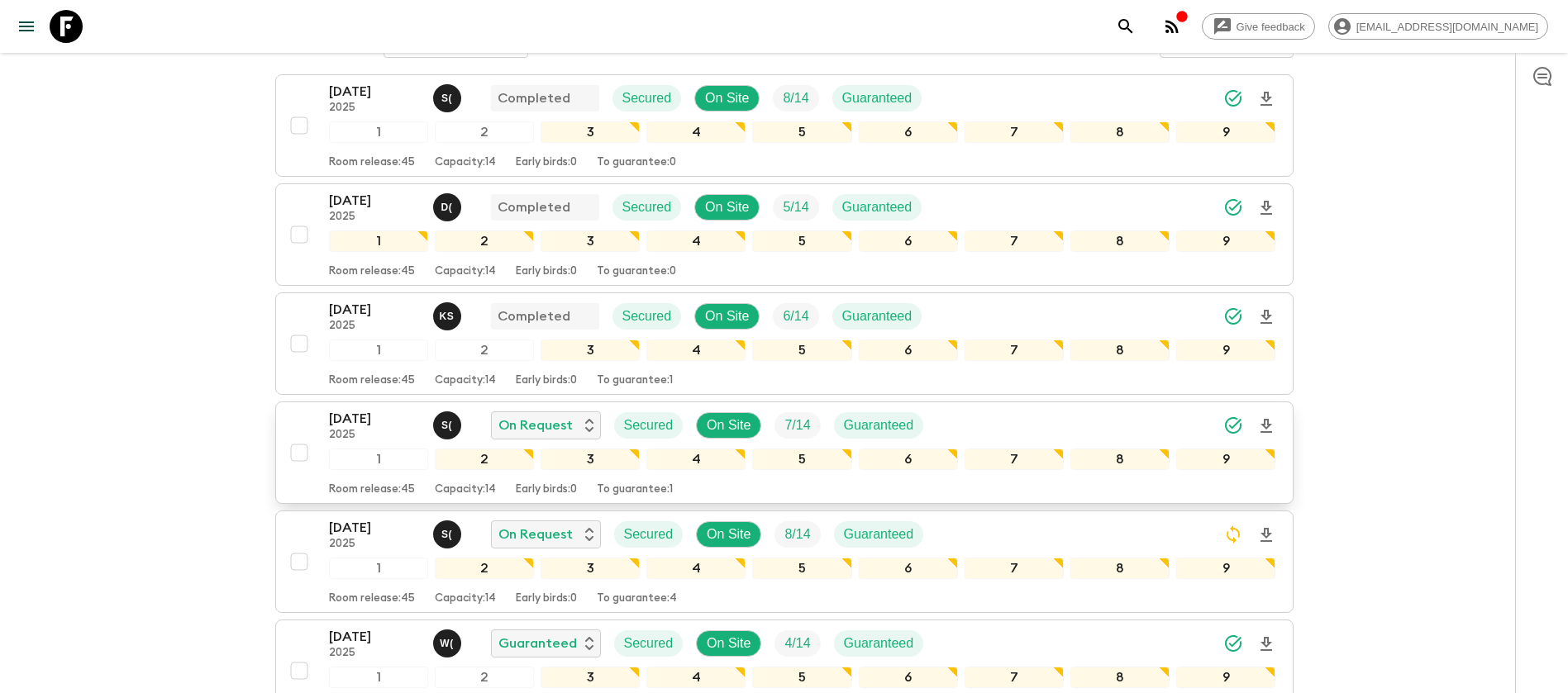
click at [348, 416] on p "[DATE]" at bounding box center [374, 419] width 91 height 20
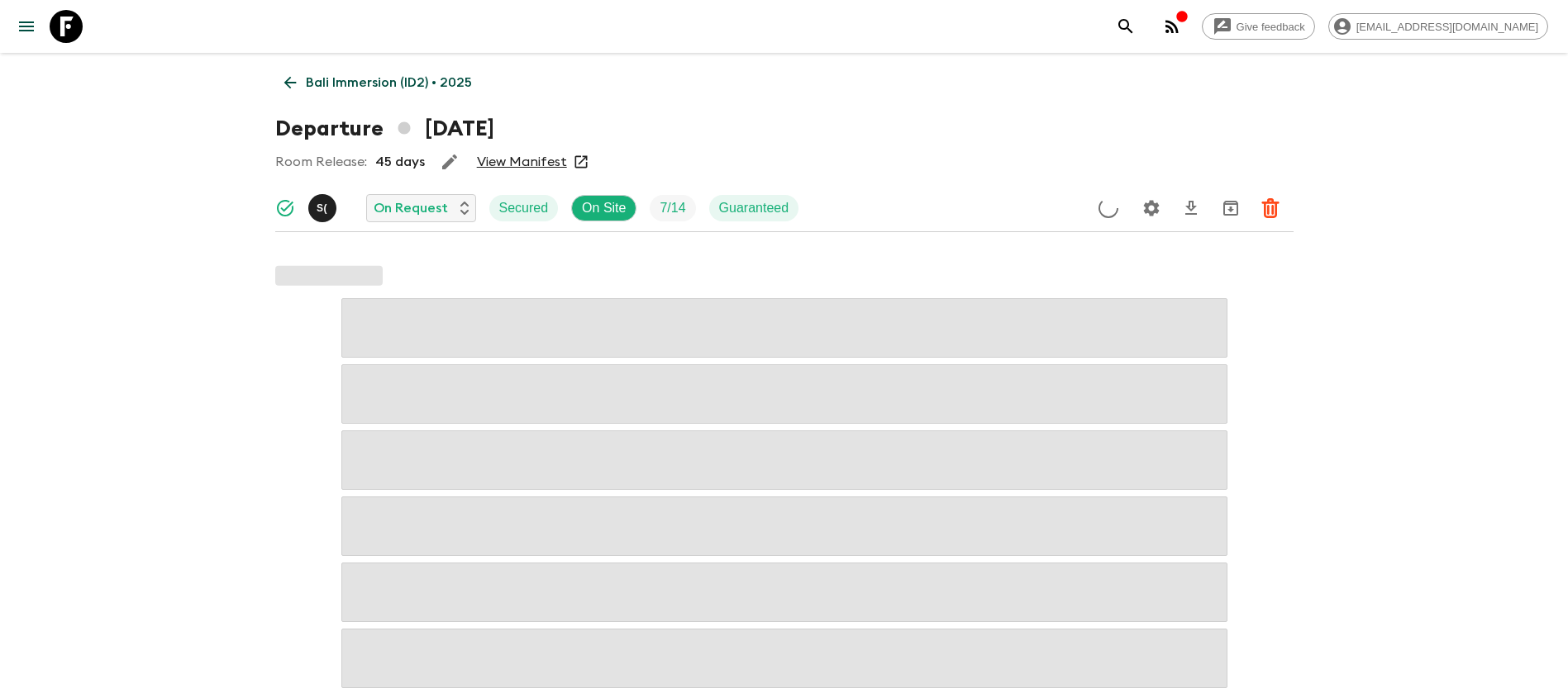
click at [540, 158] on link "View Manifest" at bounding box center [522, 162] width 90 height 17
click at [295, 80] on icon at bounding box center [289, 82] width 18 height 18
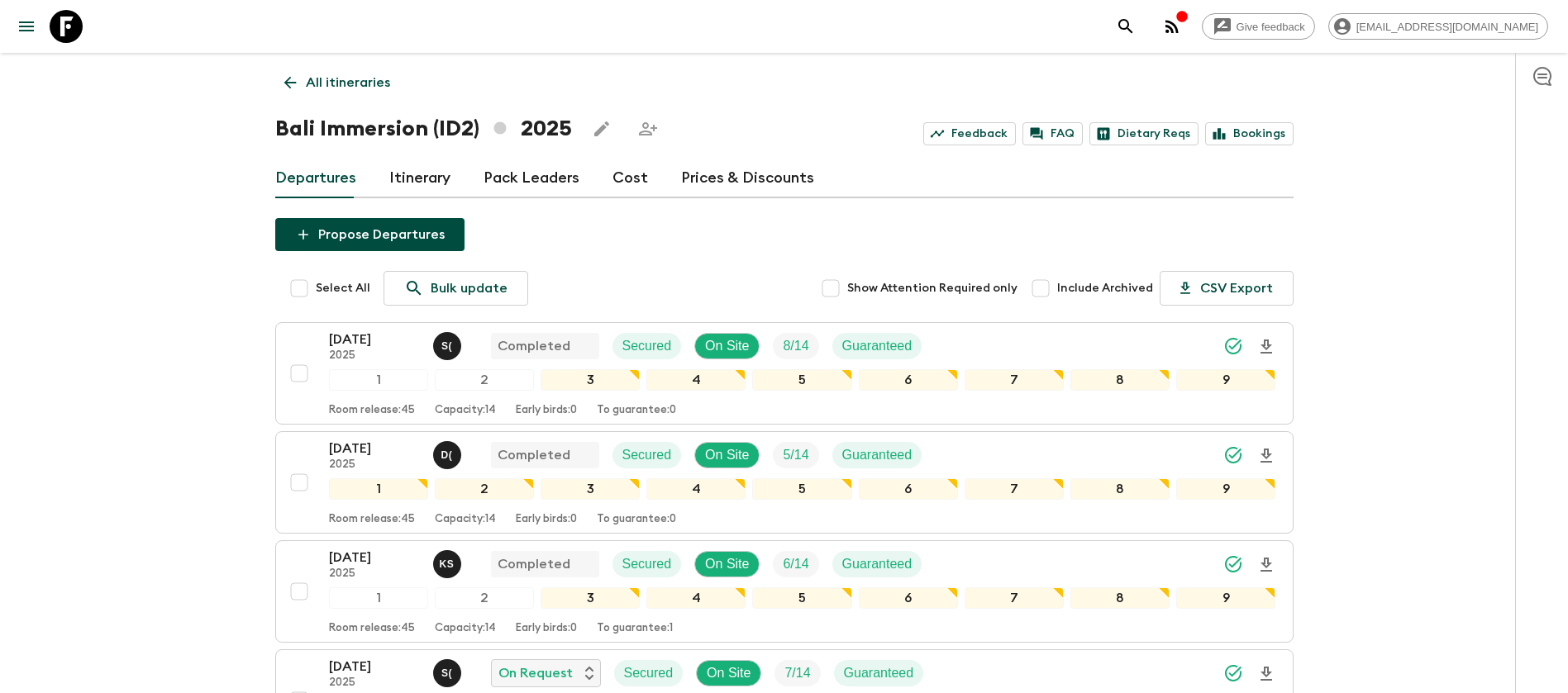
click at [613, 178] on link "Cost" at bounding box center [630, 178] width 36 height 39
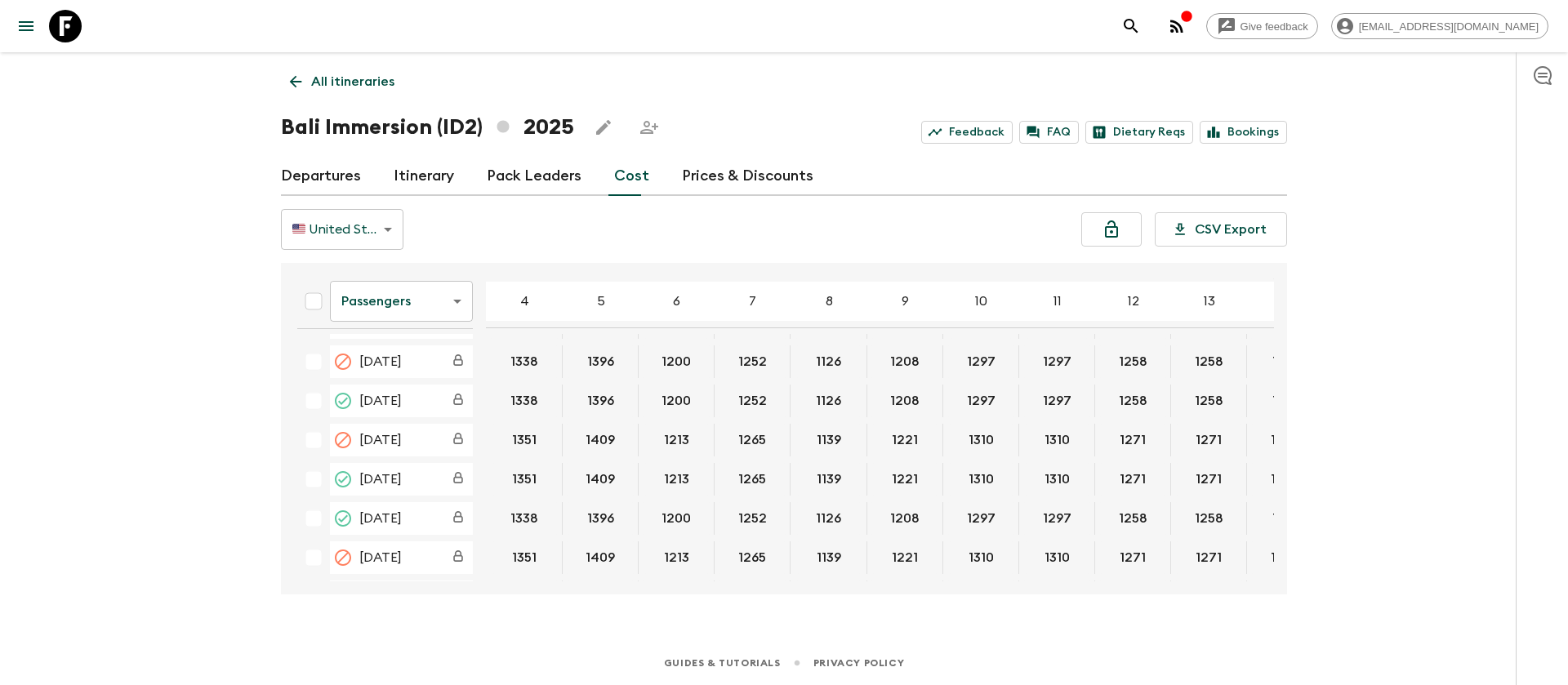
scroll to position [980, 0]
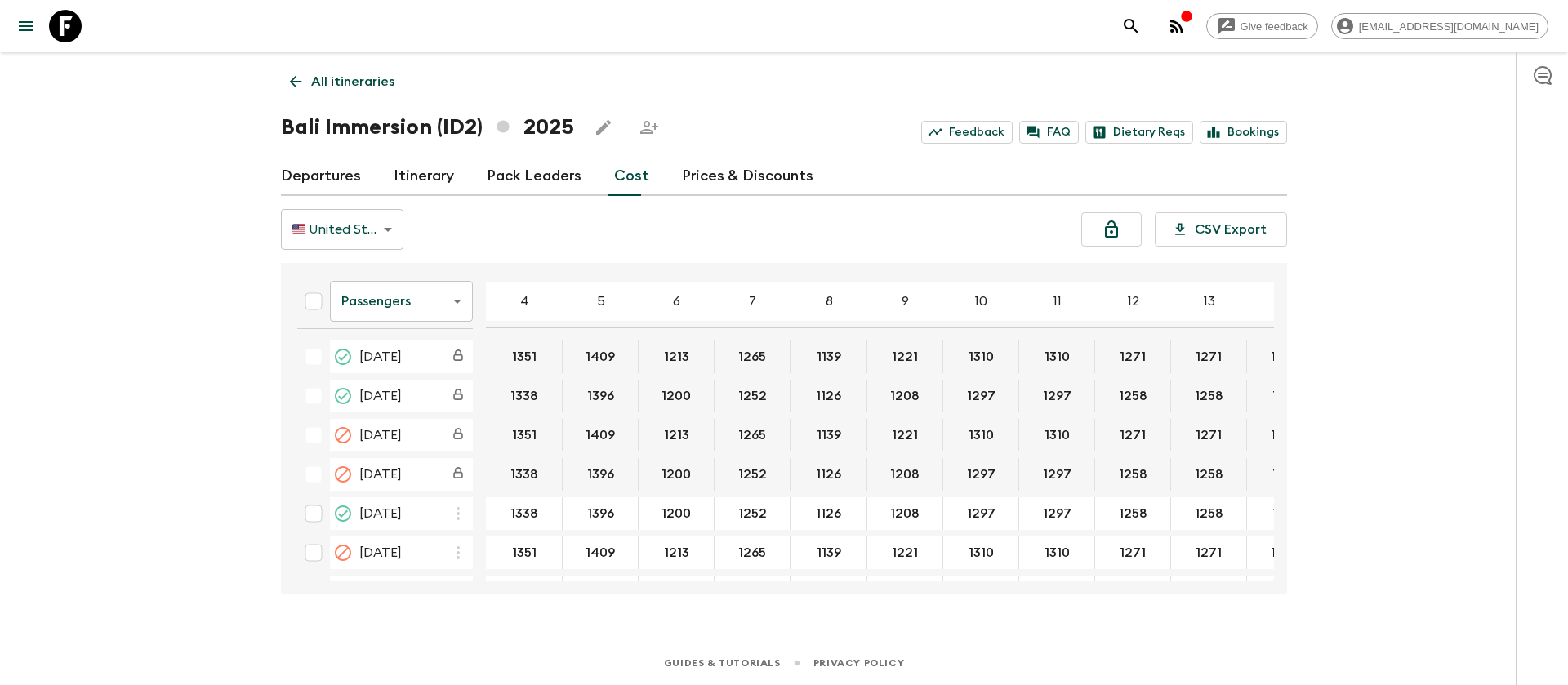
click at [423, 302] on body "Give feedback [PERSON_NAME][EMAIL_ADDRESS][DOMAIN_NAME] All itineraries Bali Im…" at bounding box center [784, 342] width 1568 height 685
click at [415, 374] on li "Extras" at bounding box center [401, 367] width 142 height 26
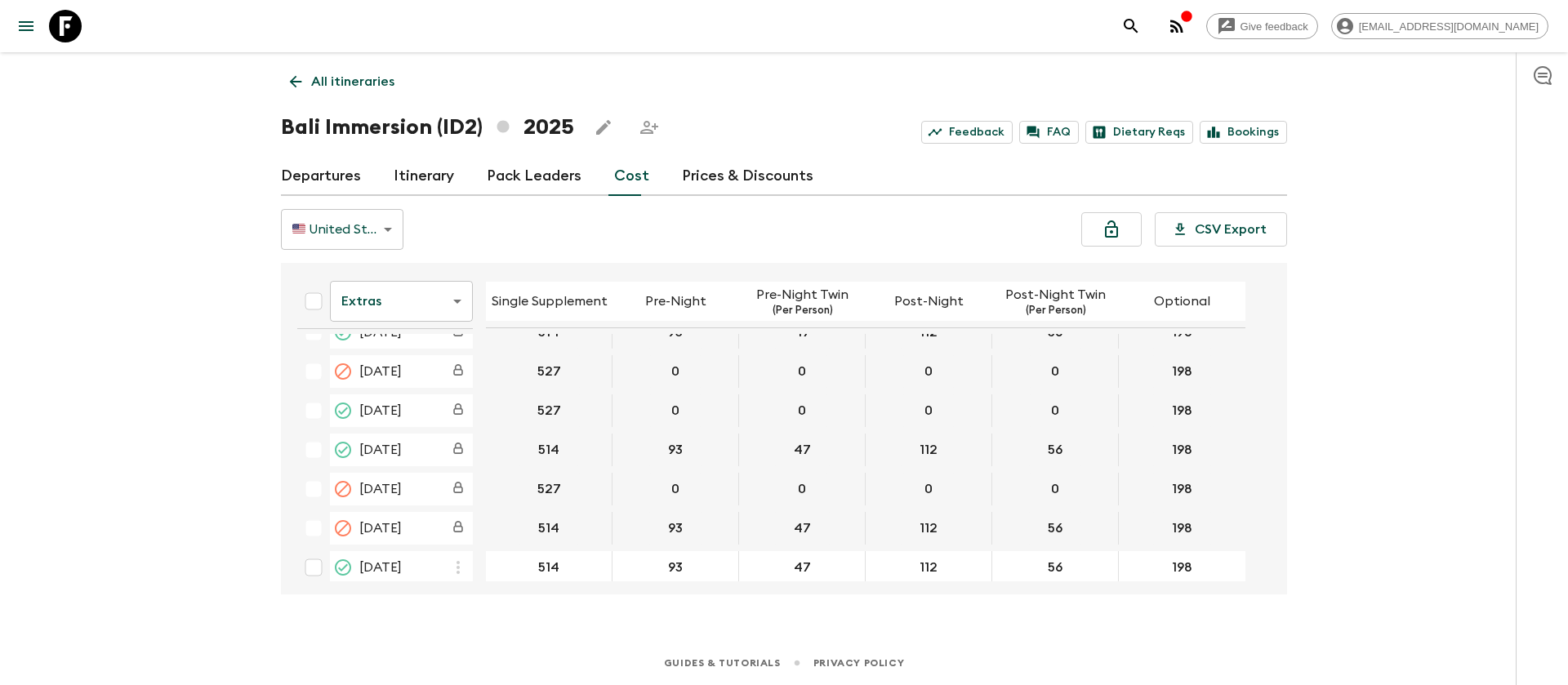
scroll to position [980, 0]
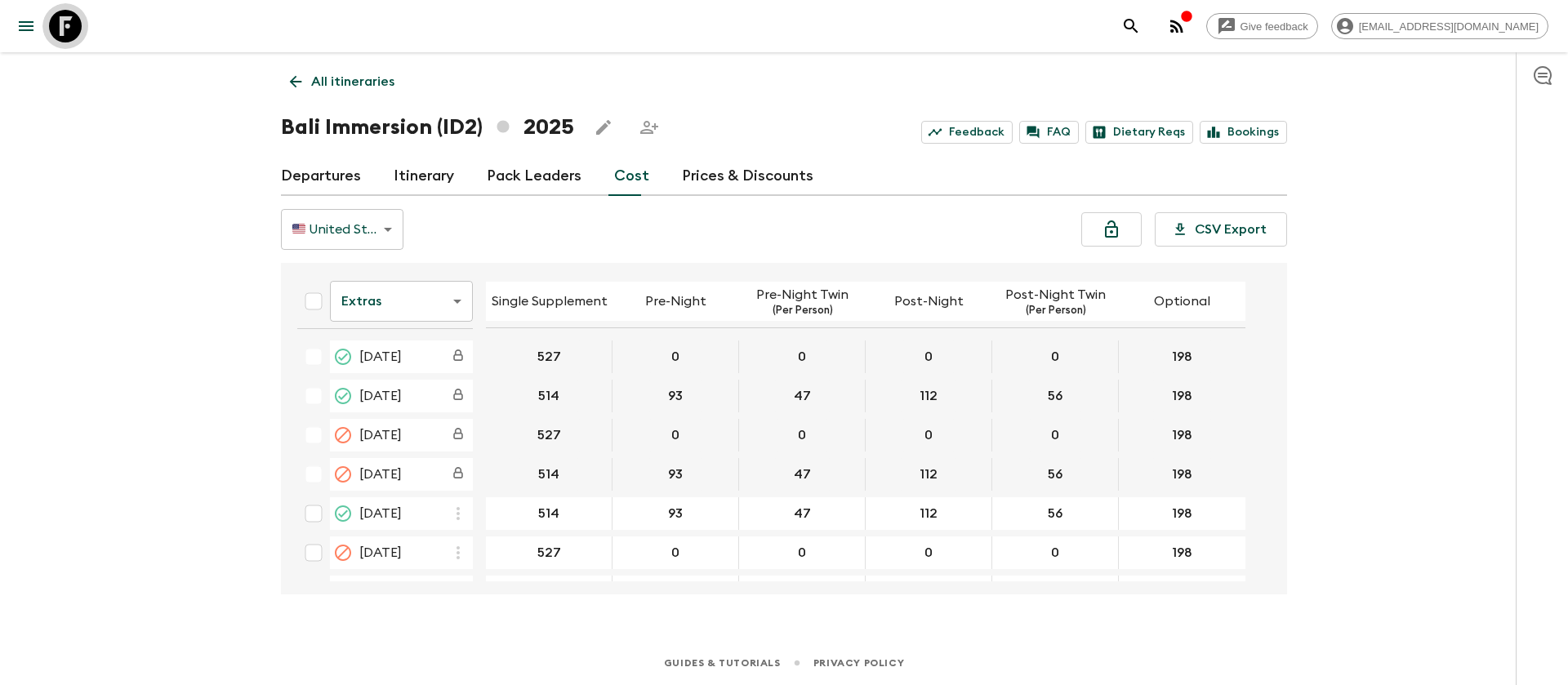
click at [75, 19] on icon at bounding box center [65, 26] width 32 height 32
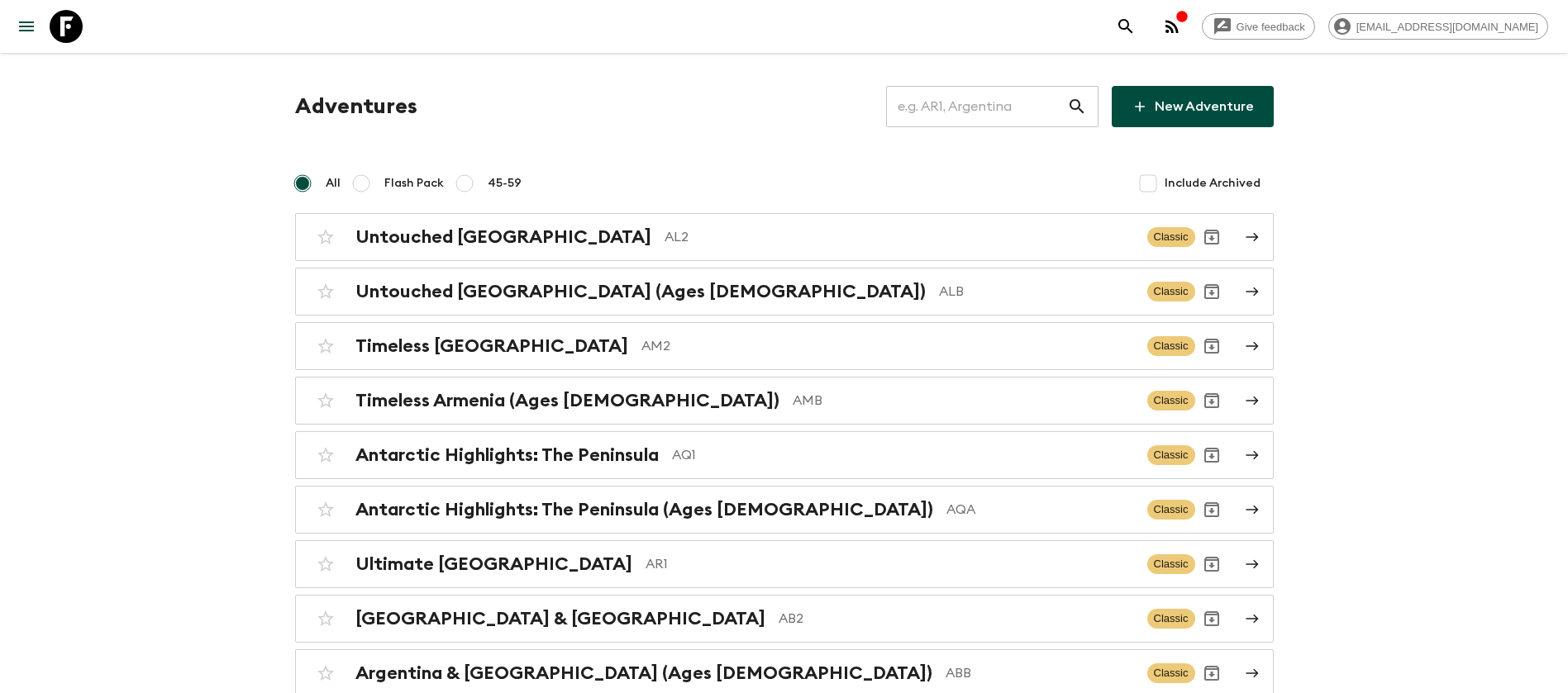
click at [1051, 97] on input "text" at bounding box center [976, 106] width 181 height 46
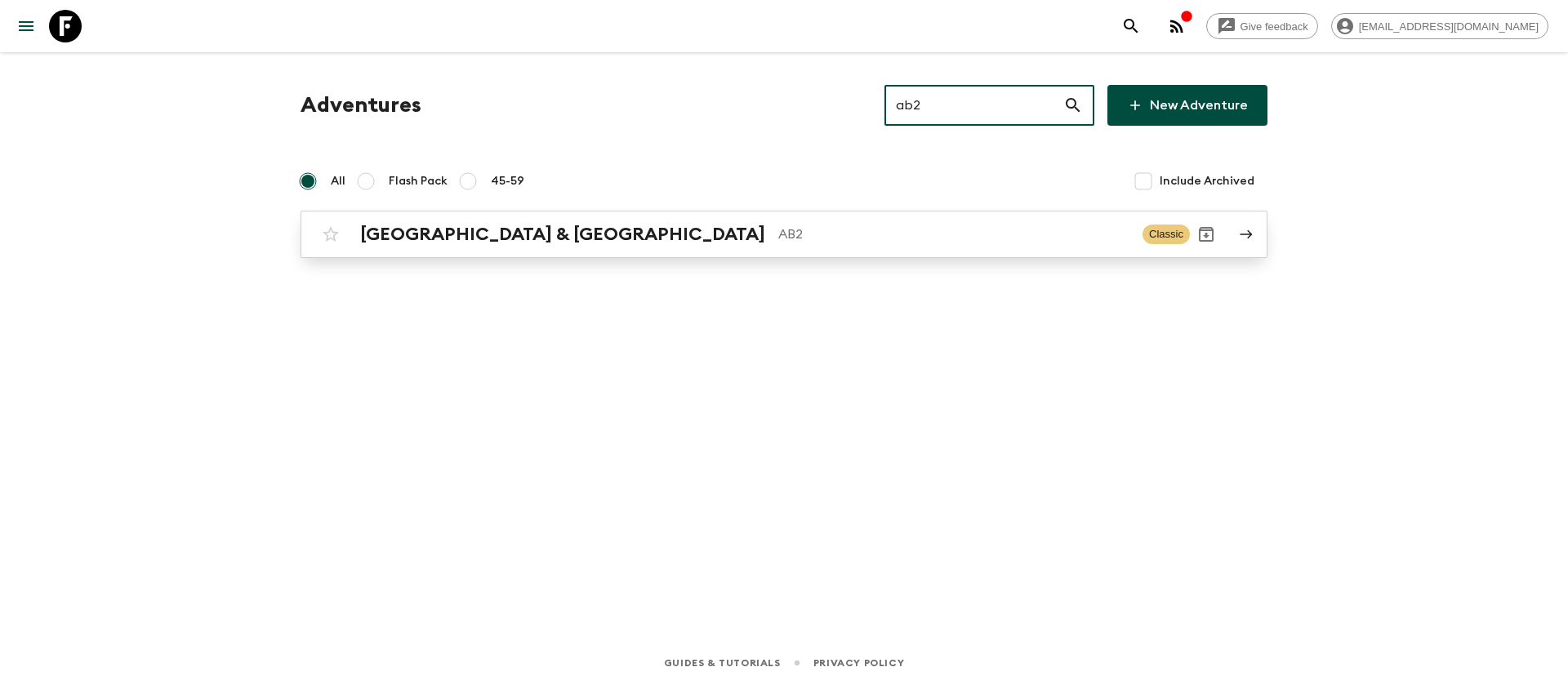
type input "ab2"
click at [499, 243] on h2 "[GEOGRAPHIC_DATA] & [GEOGRAPHIC_DATA]" at bounding box center [562, 234] width 405 height 21
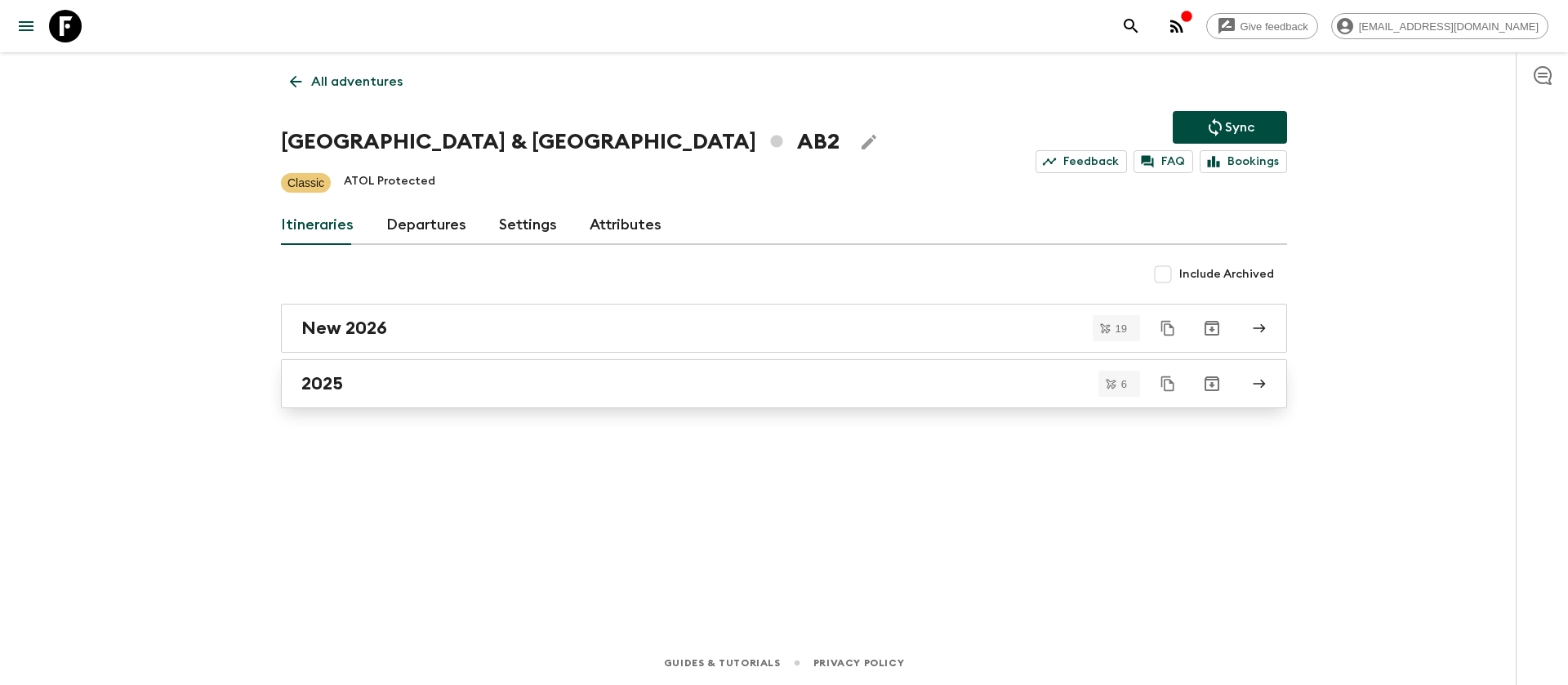
click at [327, 370] on link "2025" at bounding box center [784, 383] width 1006 height 49
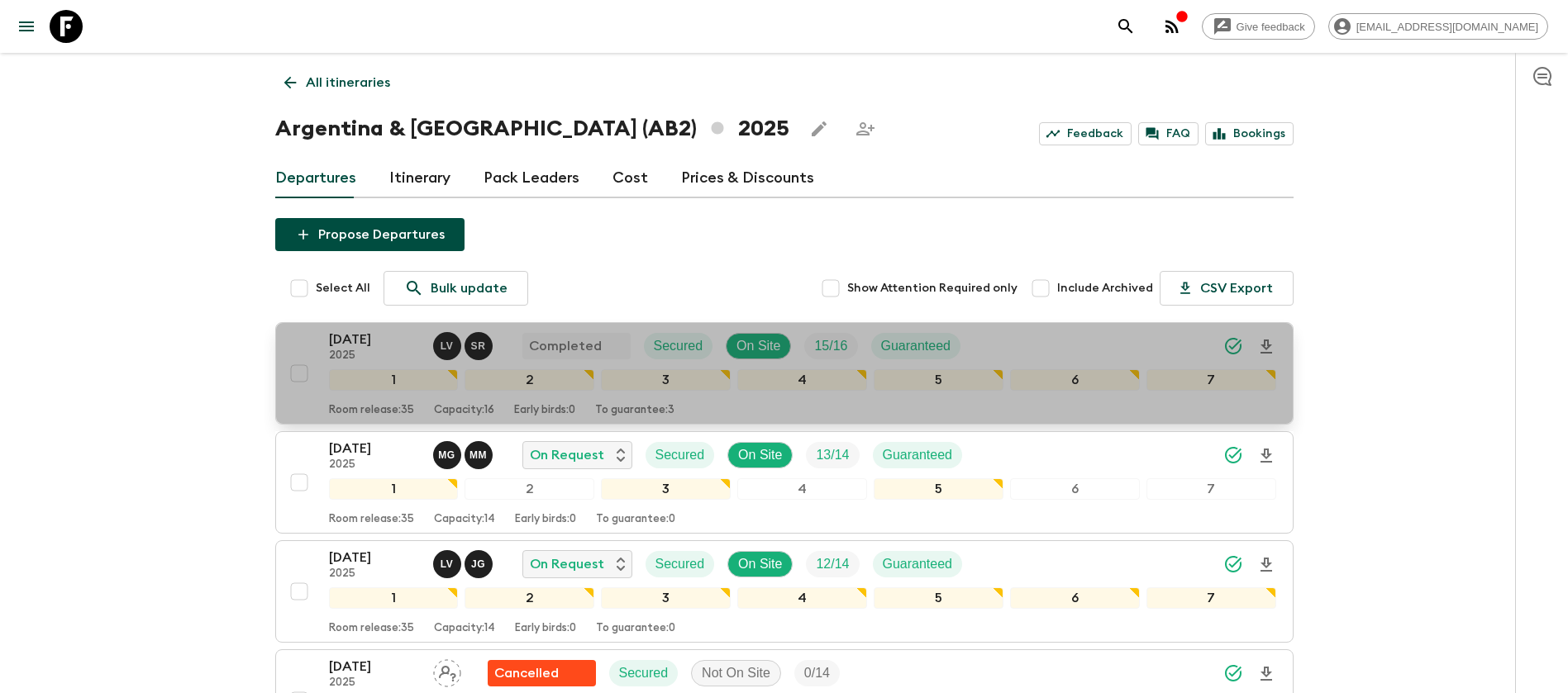
click at [336, 344] on p "[DATE]" at bounding box center [374, 339] width 91 height 20
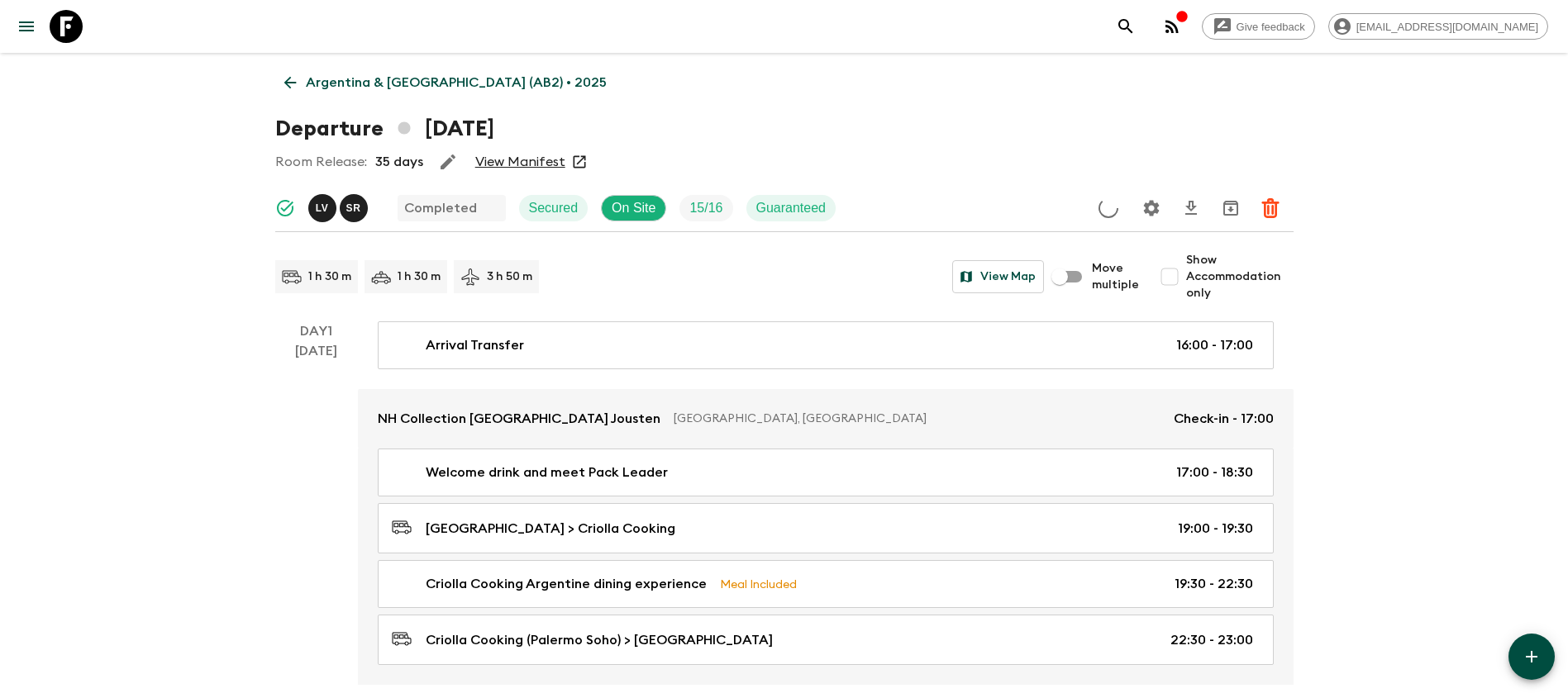
click at [522, 159] on link "View Manifest" at bounding box center [520, 162] width 90 height 17
click at [287, 79] on icon at bounding box center [289, 82] width 18 height 18
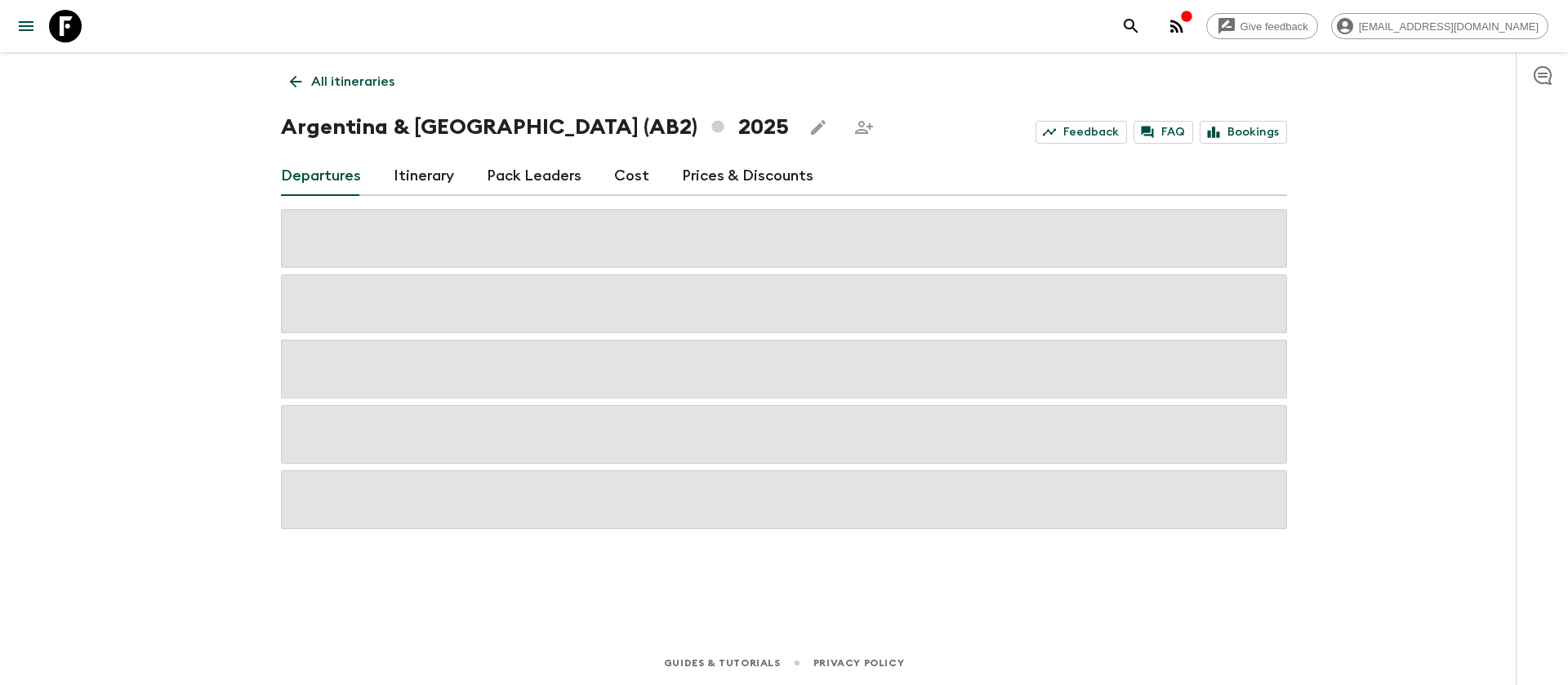
click at [631, 164] on link "Cost" at bounding box center [632, 176] width 35 height 39
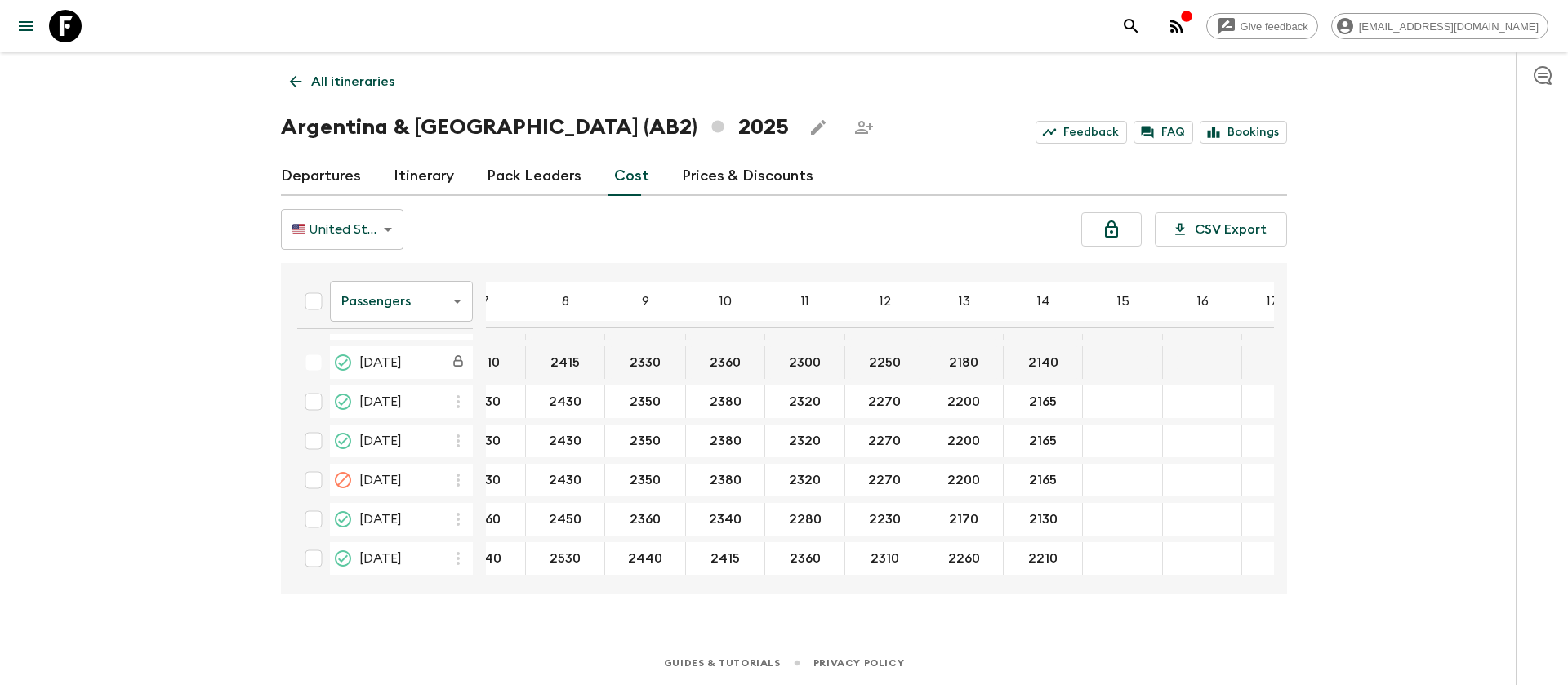
scroll to position [354, 288]
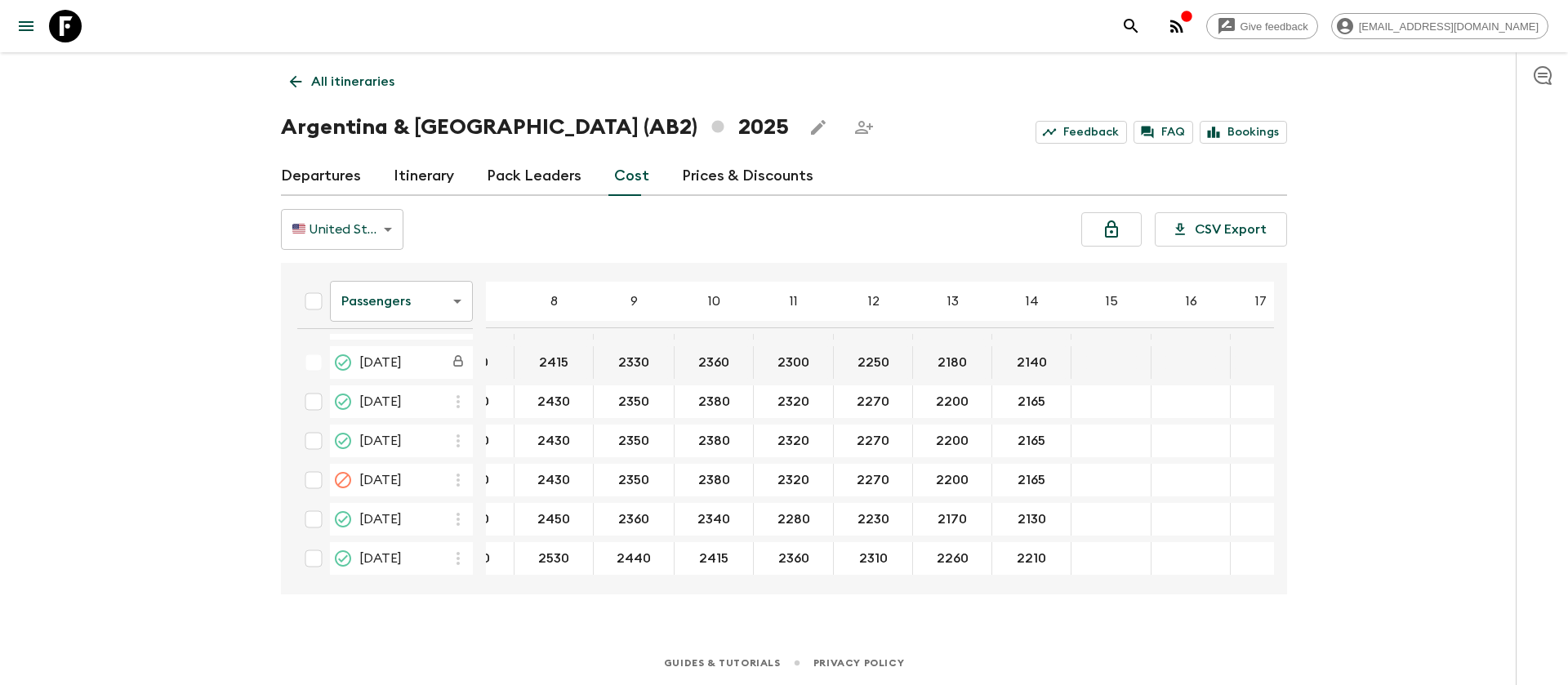
click at [425, 314] on body "Give feedback [EMAIL_ADDRESS][DOMAIN_NAME] All itineraries [GEOGRAPHIC_DATA] & …" at bounding box center [784, 342] width 1568 height 685
click at [428, 371] on li "Extras" at bounding box center [401, 367] width 142 height 26
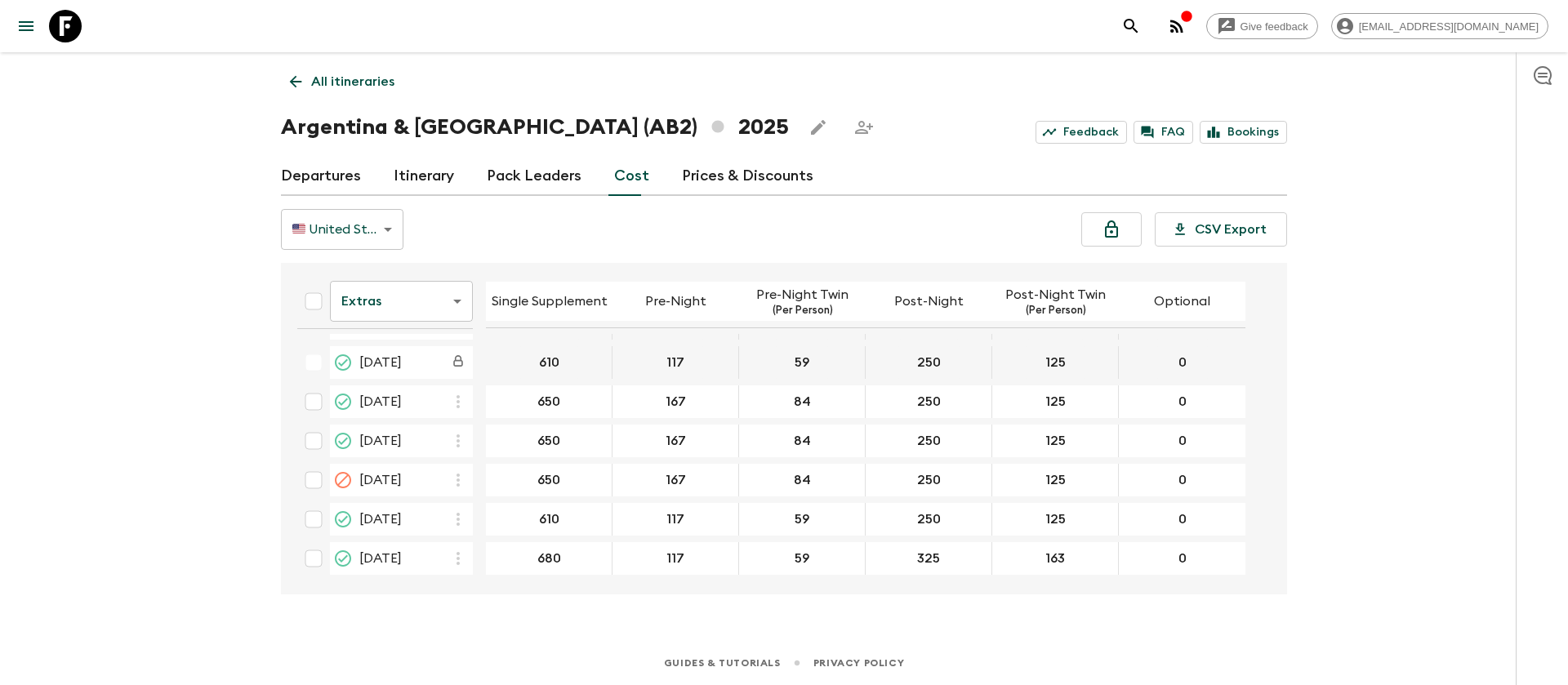
scroll to position [225, 0]
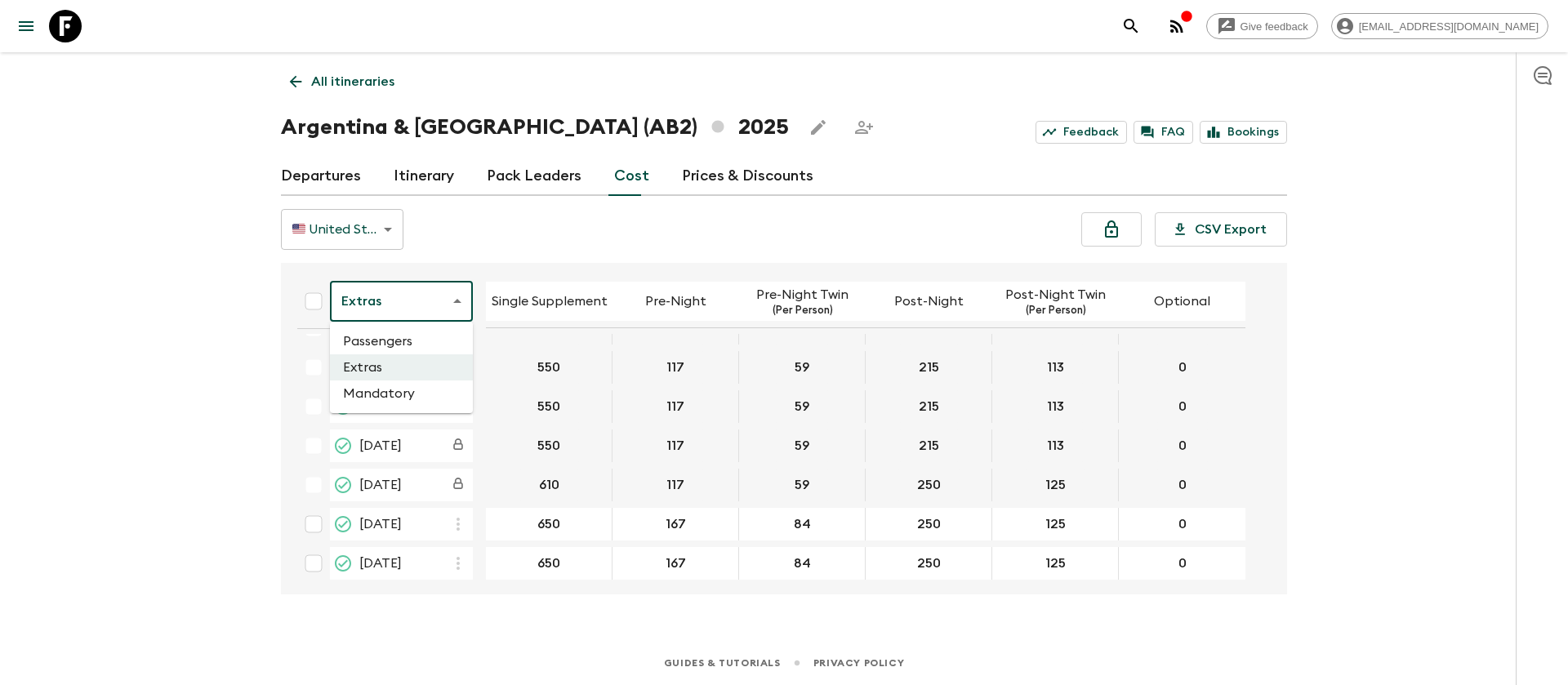
click at [410, 293] on body "Give feedback [EMAIL_ADDRESS][DOMAIN_NAME] All itineraries [GEOGRAPHIC_DATA] & …" at bounding box center [784, 342] width 1568 height 685
click at [391, 392] on li "Mandatory" at bounding box center [401, 393] width 142 height 26
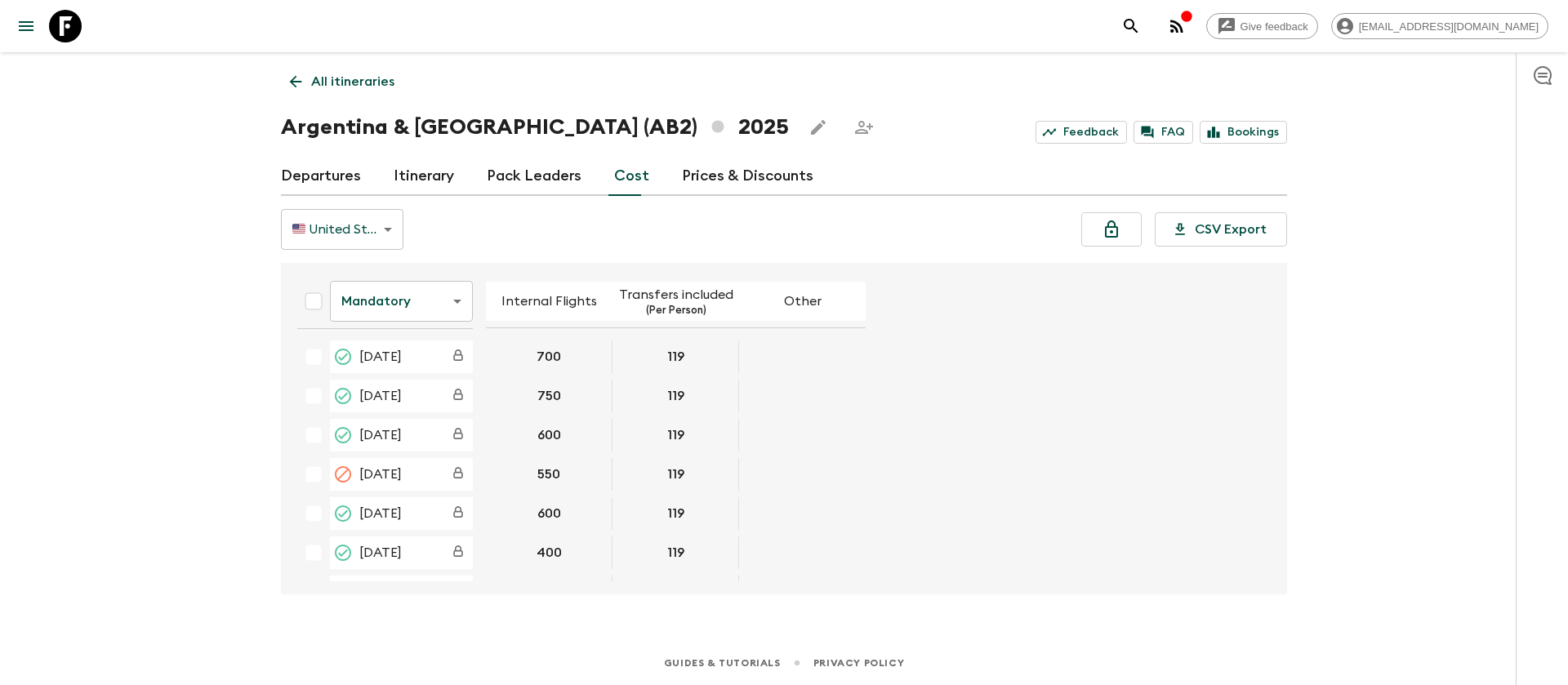
click at [73, 20] on icon at bounding box center [65, 26] width 32 height 32
